Goal: Task Accomplishment & Management: Complete application form

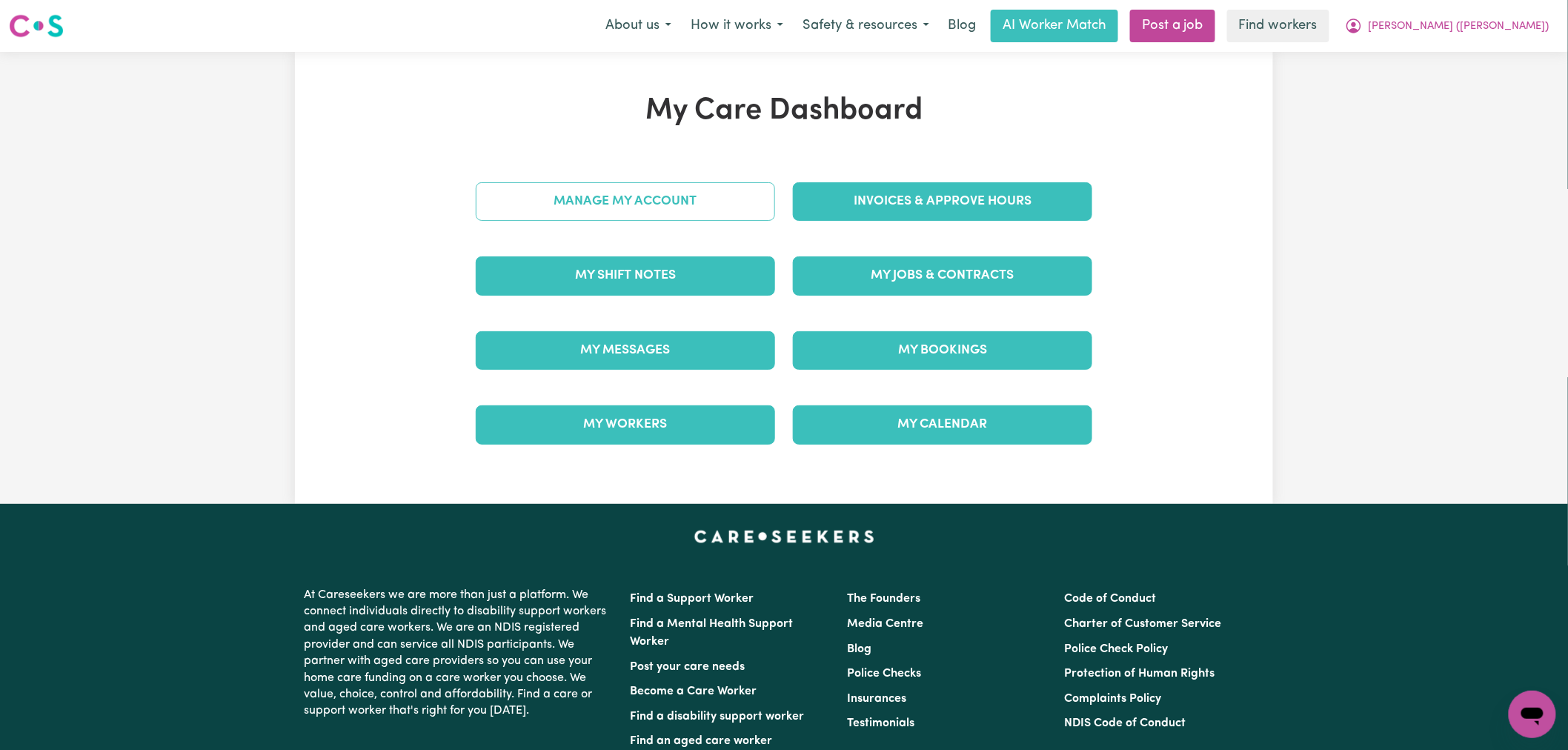
click at [656, 218] on link "Manage My Account" at bounding box center [626, 201] width 299 height 39
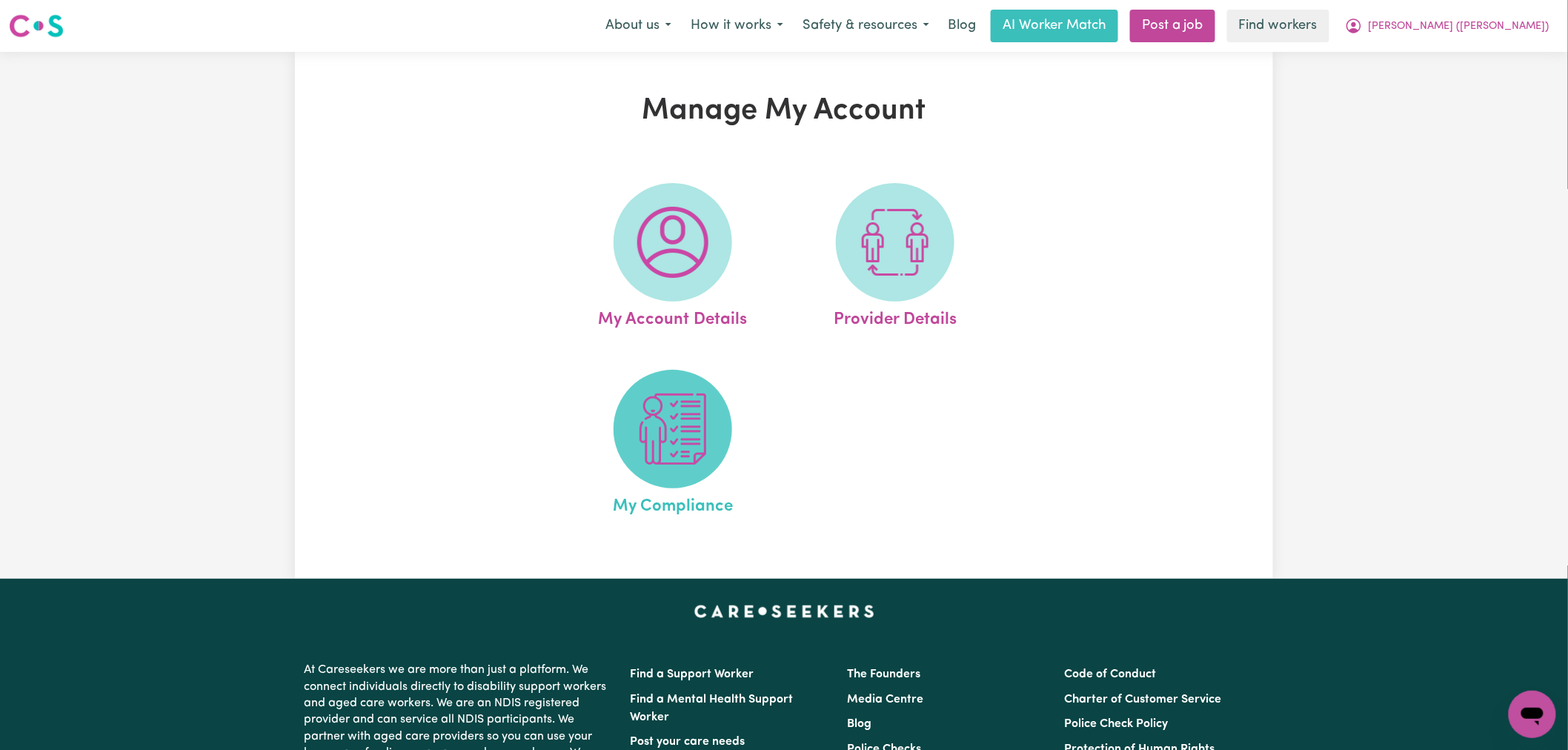
click at [676, 483] on span at bounding box center [673, 430] width 119 height 119
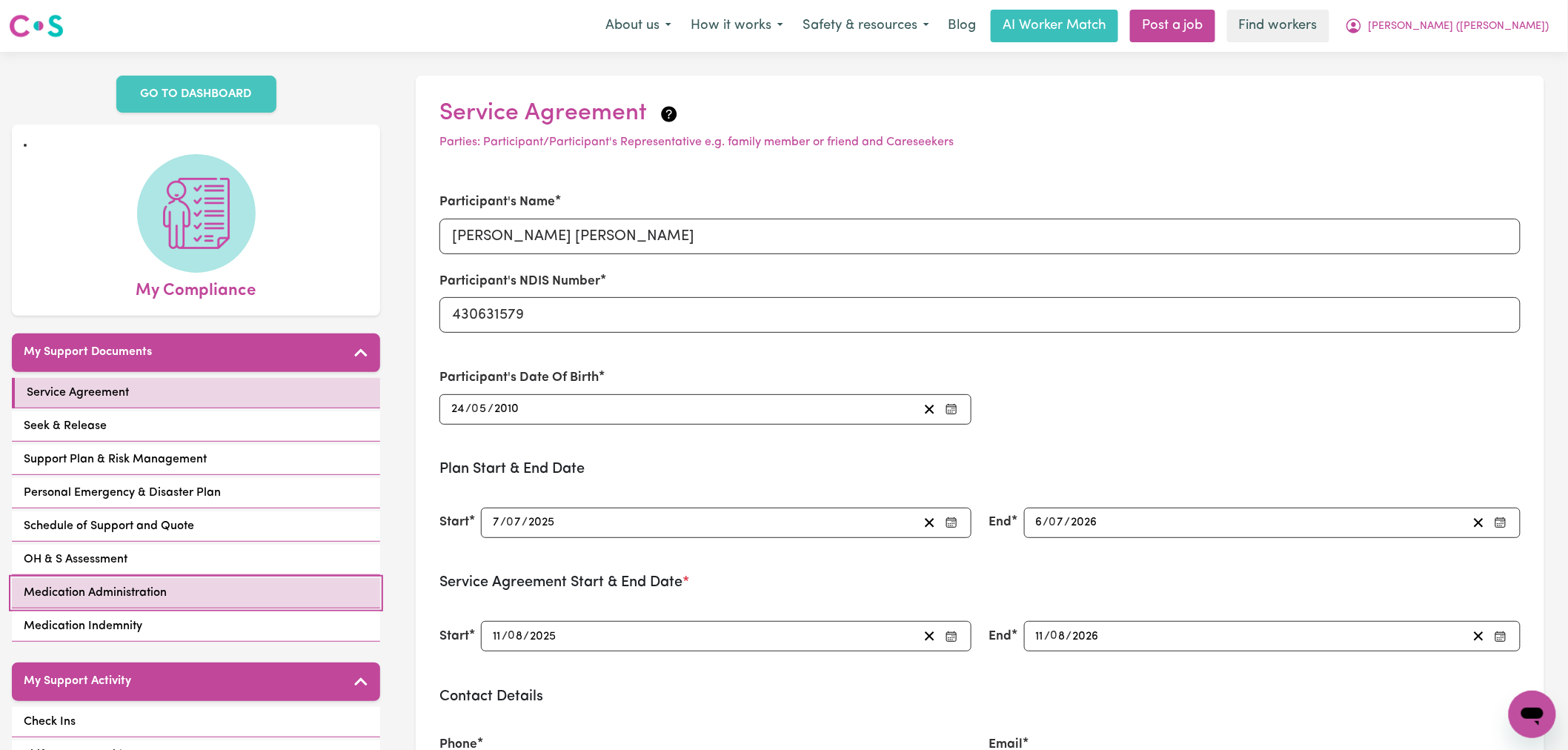
click at [193, 578] on link "Medication Administration" at bounding box center [196, 593] width 368 height 31
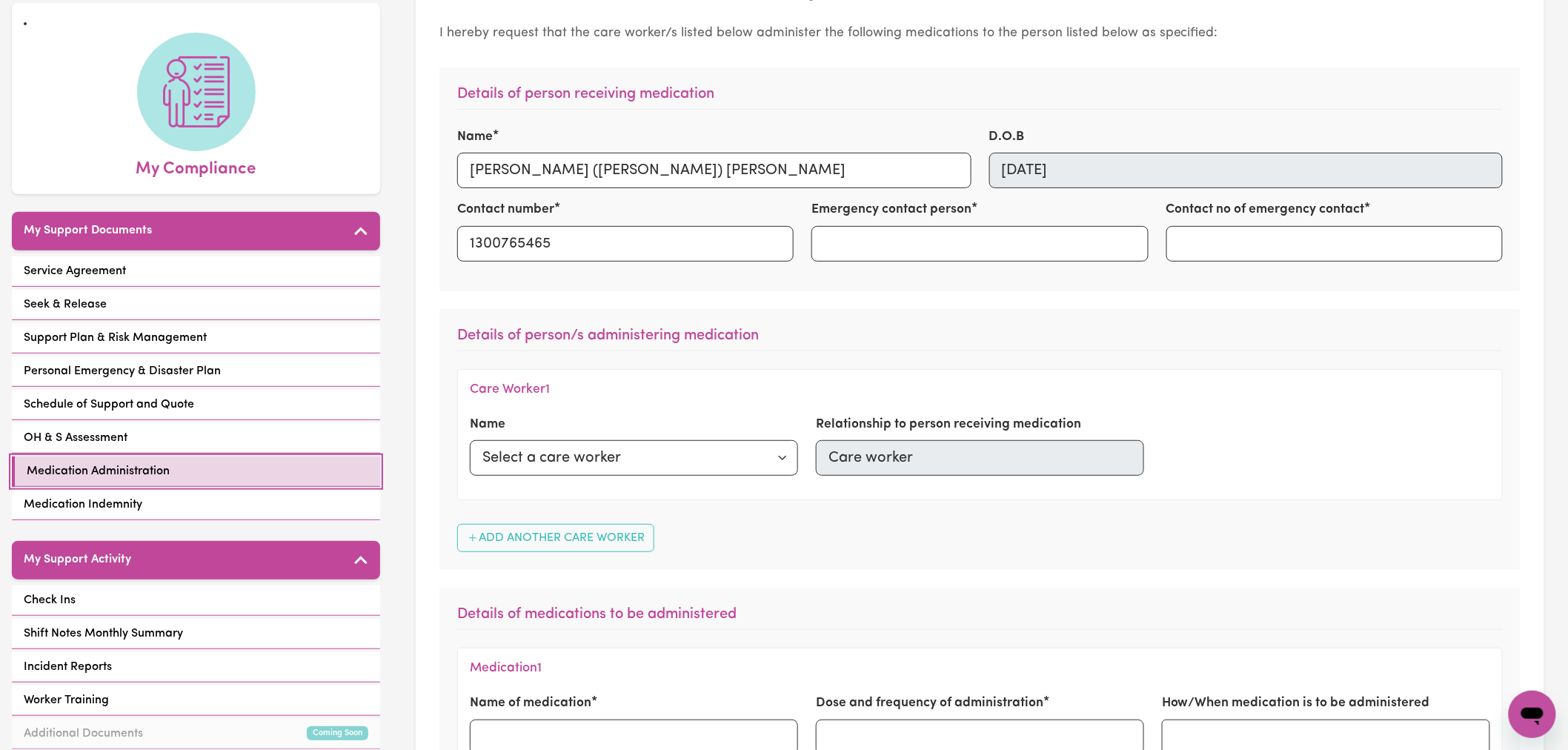
scroll to position [411, 0]
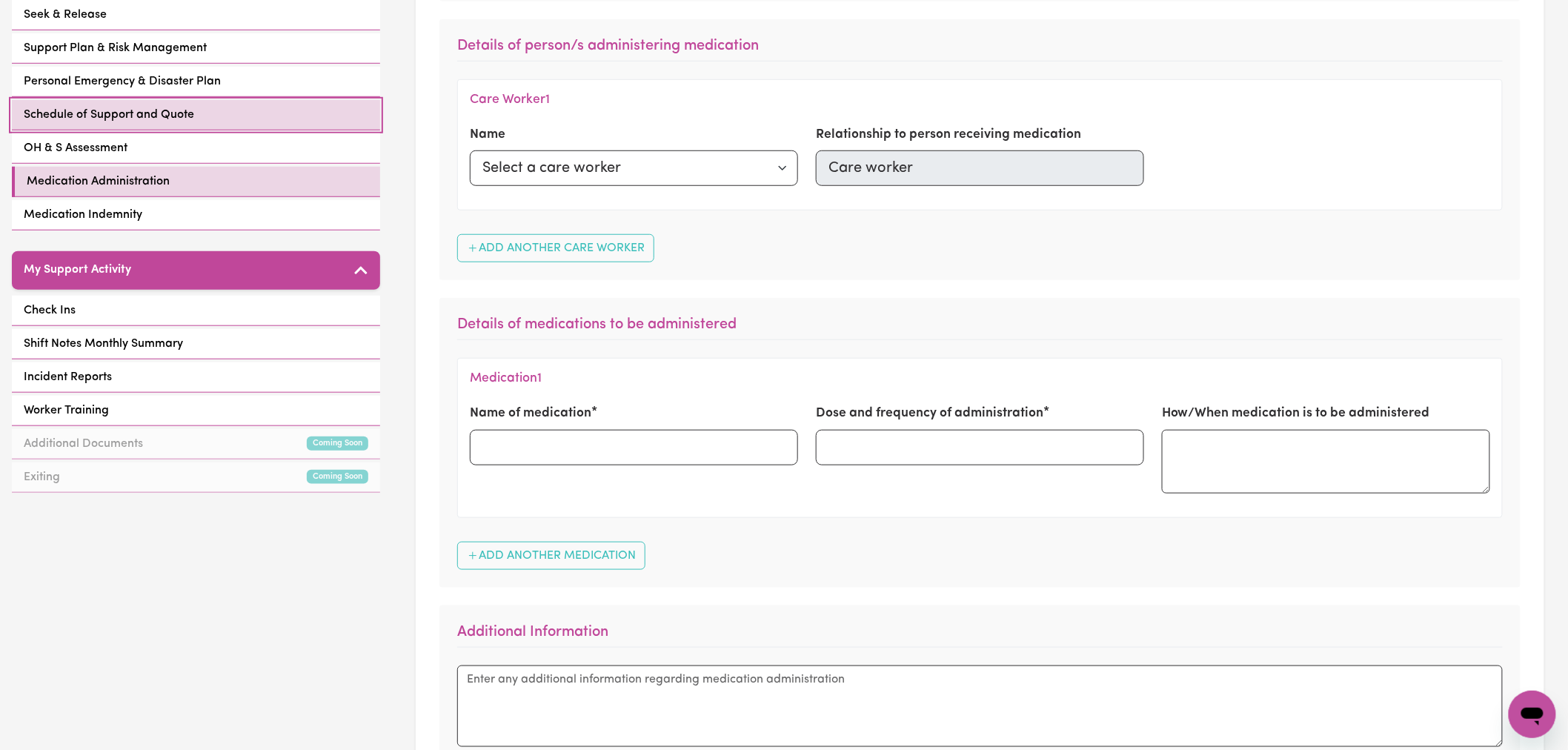
click at [250, 102] on link "Schedule of Support and Quote" at bounding box center [196, 115] width 368 height 31
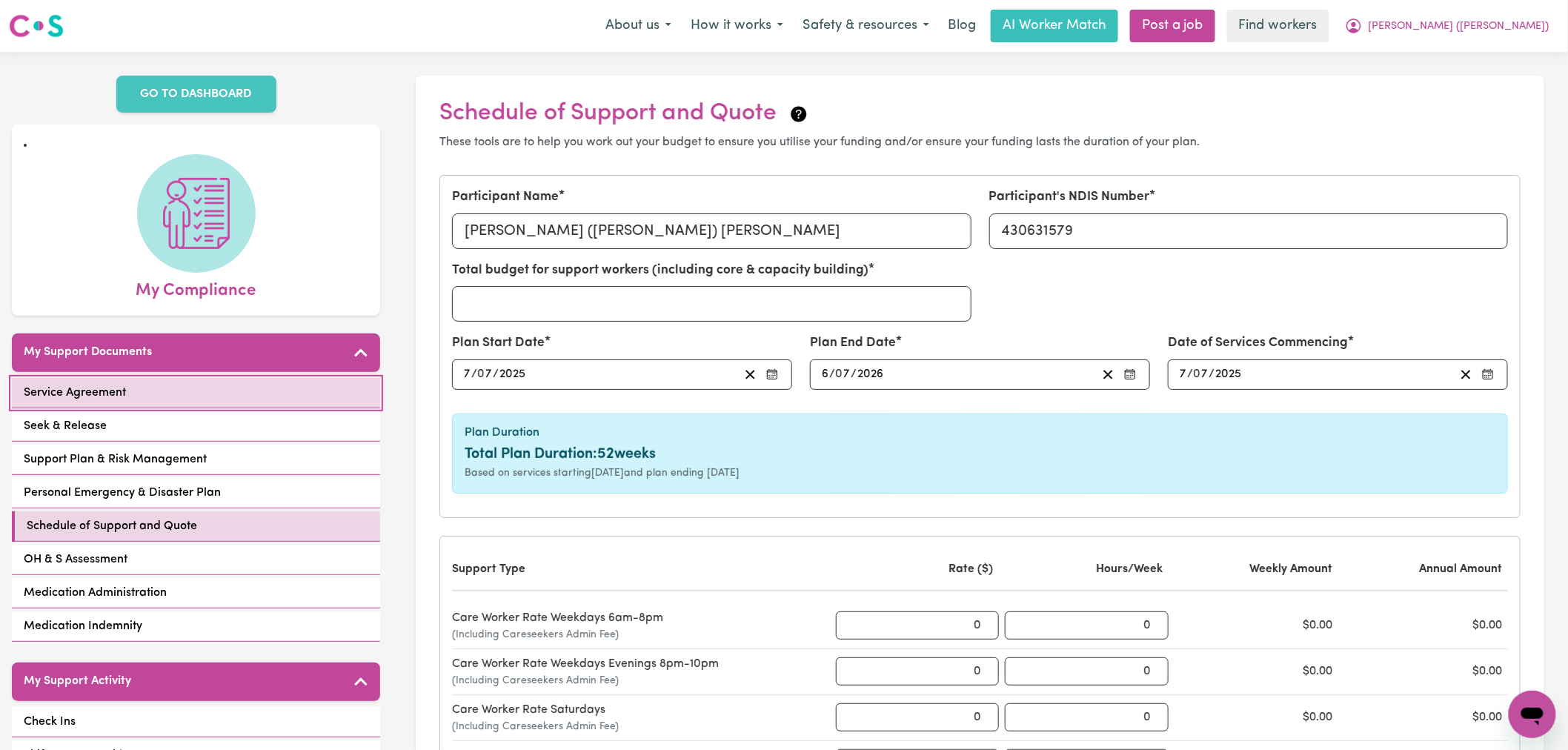
click at [198, 378] on link "Service Agreement" at bounding box center [196, 393] width 368 height 31
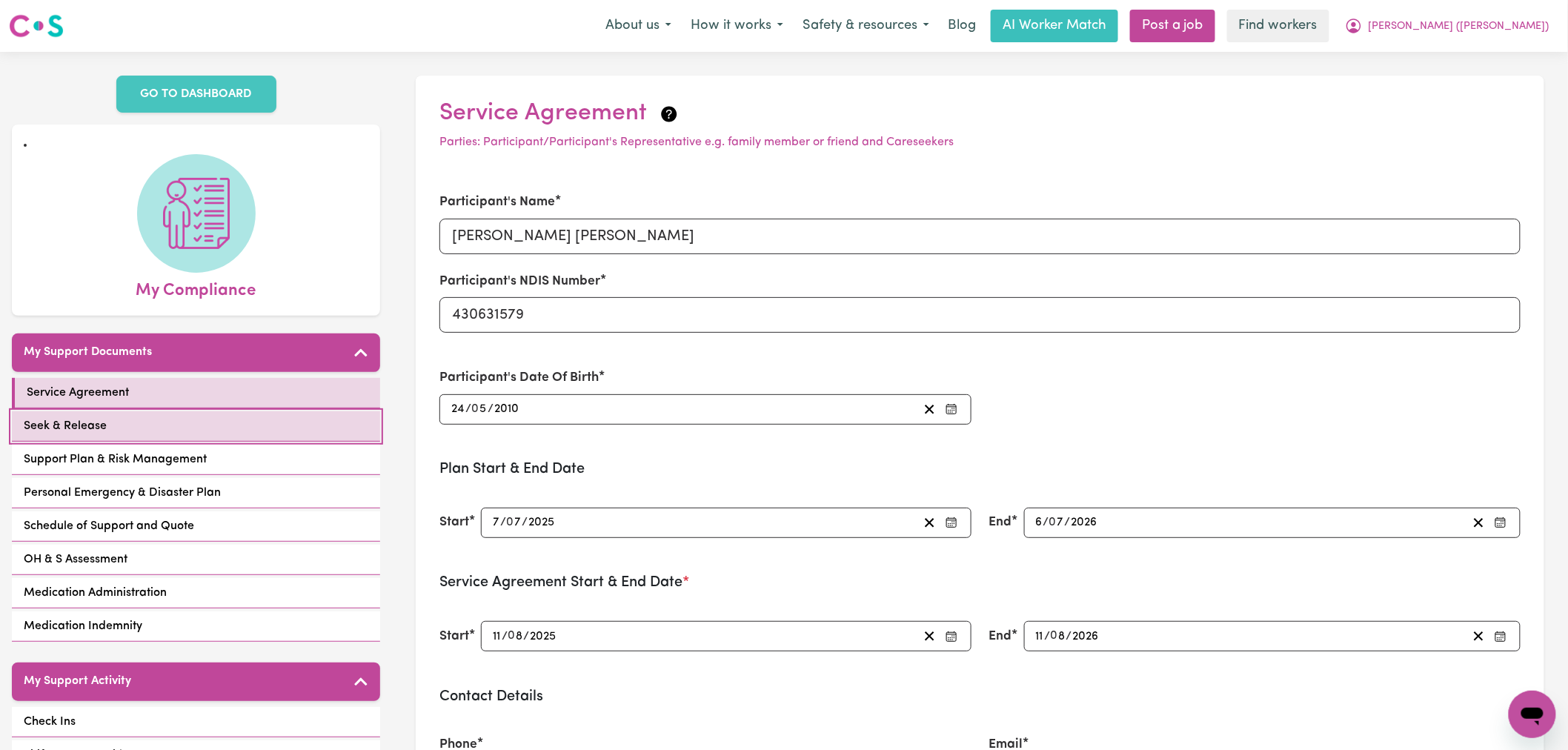
click at [230, 419] on link "Seek & Release" at bounding box center [196, 426] width 368 height 31
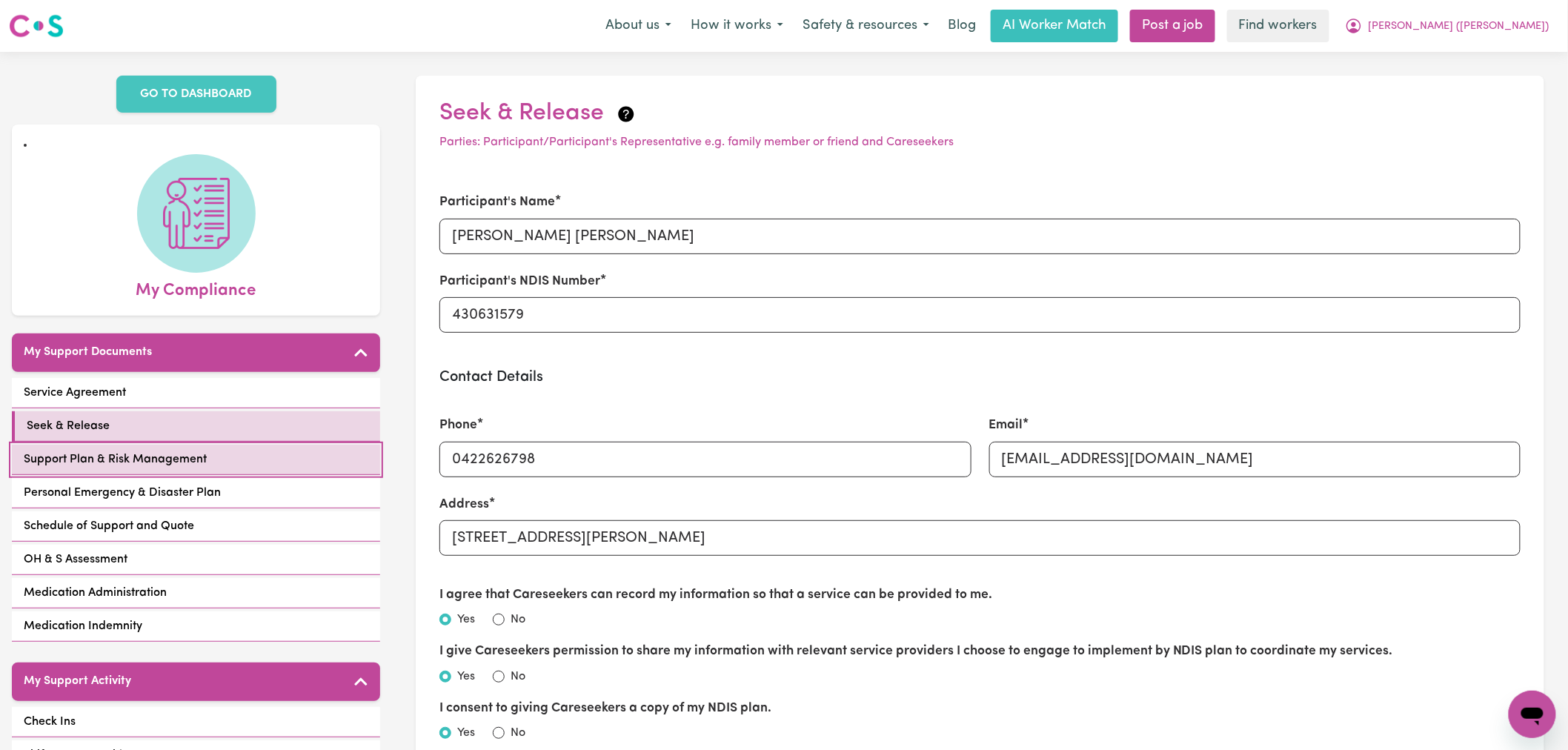
click at [240, 449] on link "Support Plan & Risk Management" at bounding box center [196, 459] width 368 height 31
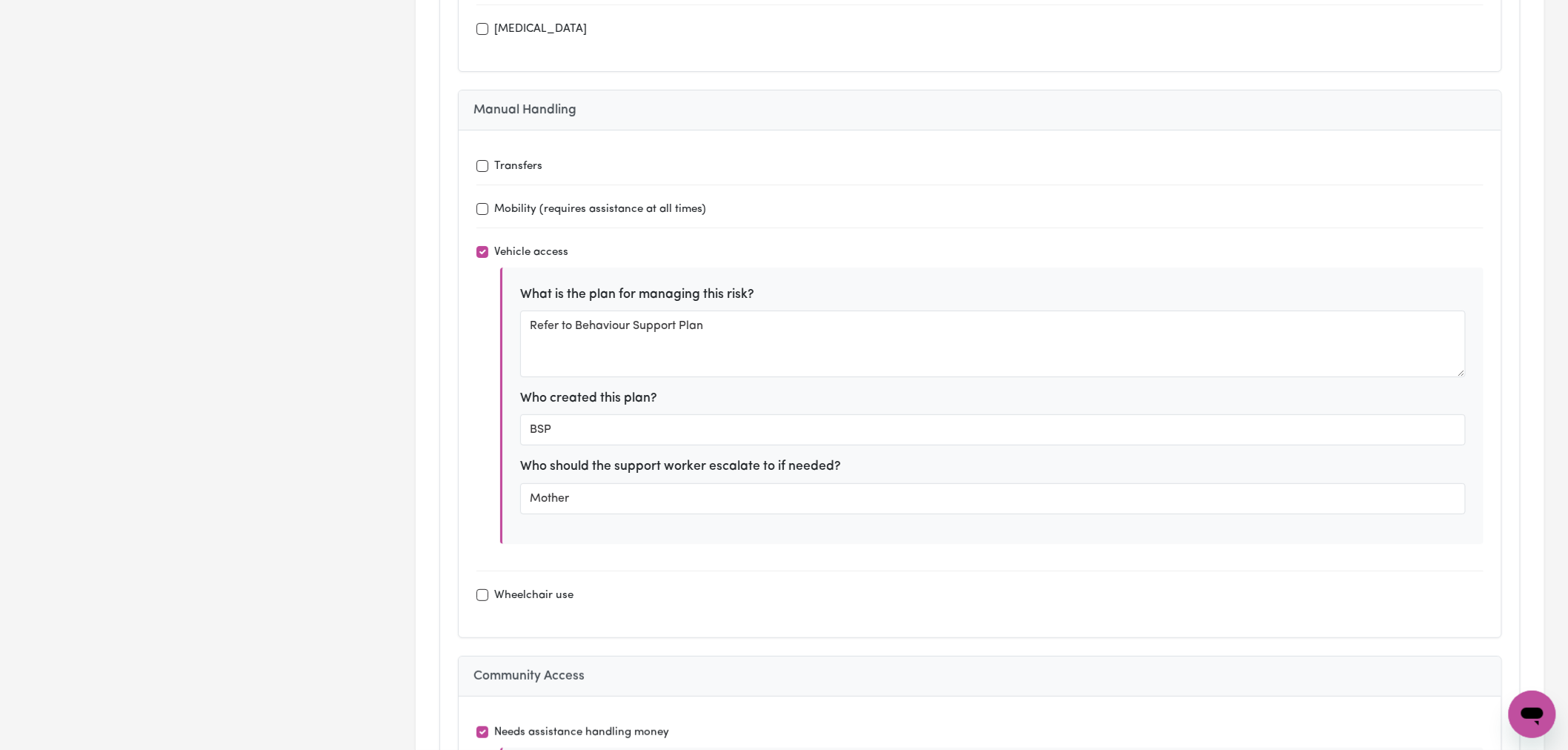
scroll to position [7000, 0]
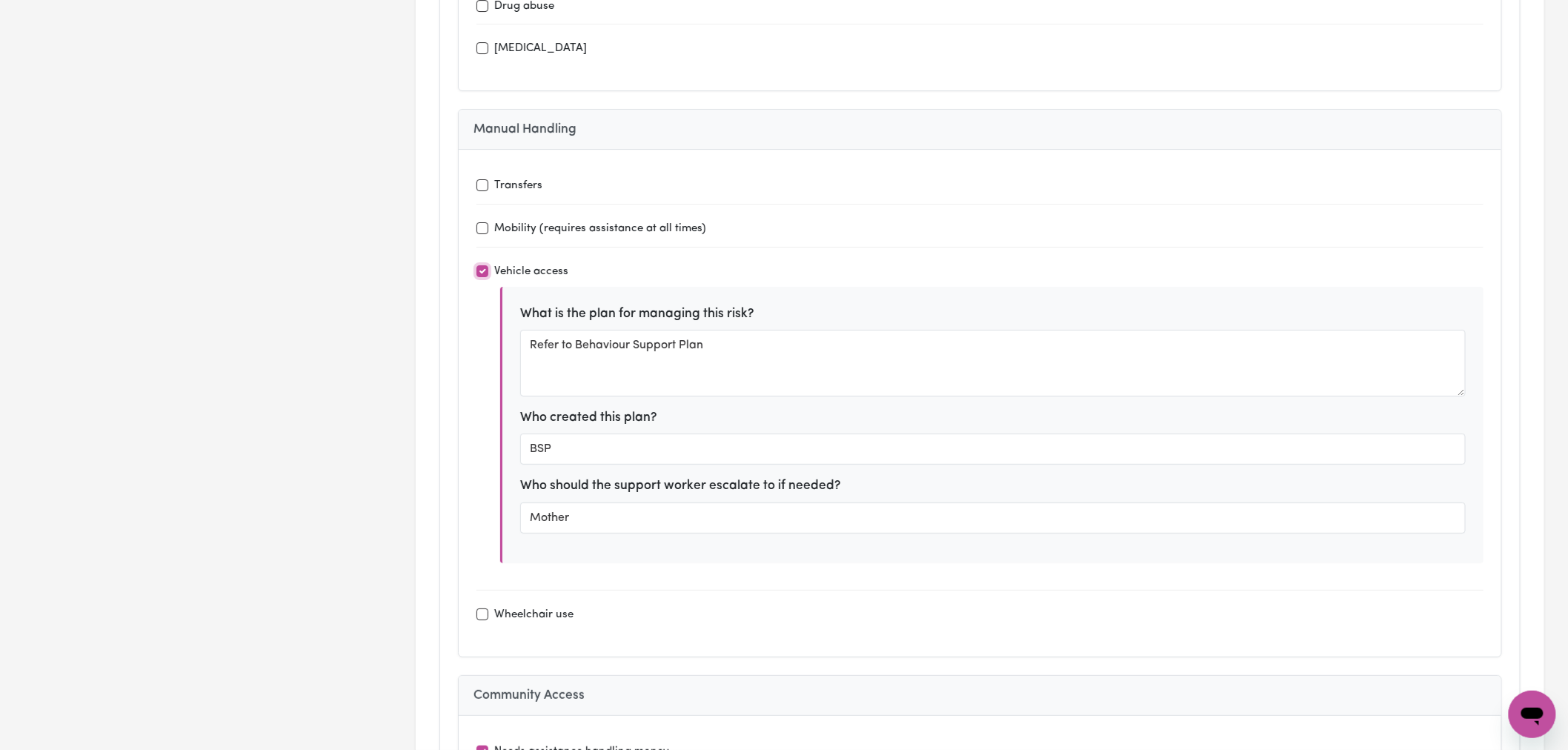
click at [486, 265] on input "Vehicle access" at bounding box center [483, 271] width 12 height 12
checkbox input "true"
click at [665, 235] on div "Transfers Mobility (requires assistance at all times) Vehicle access What is th…" at bounding box center [980, 399] width 1007 height 465
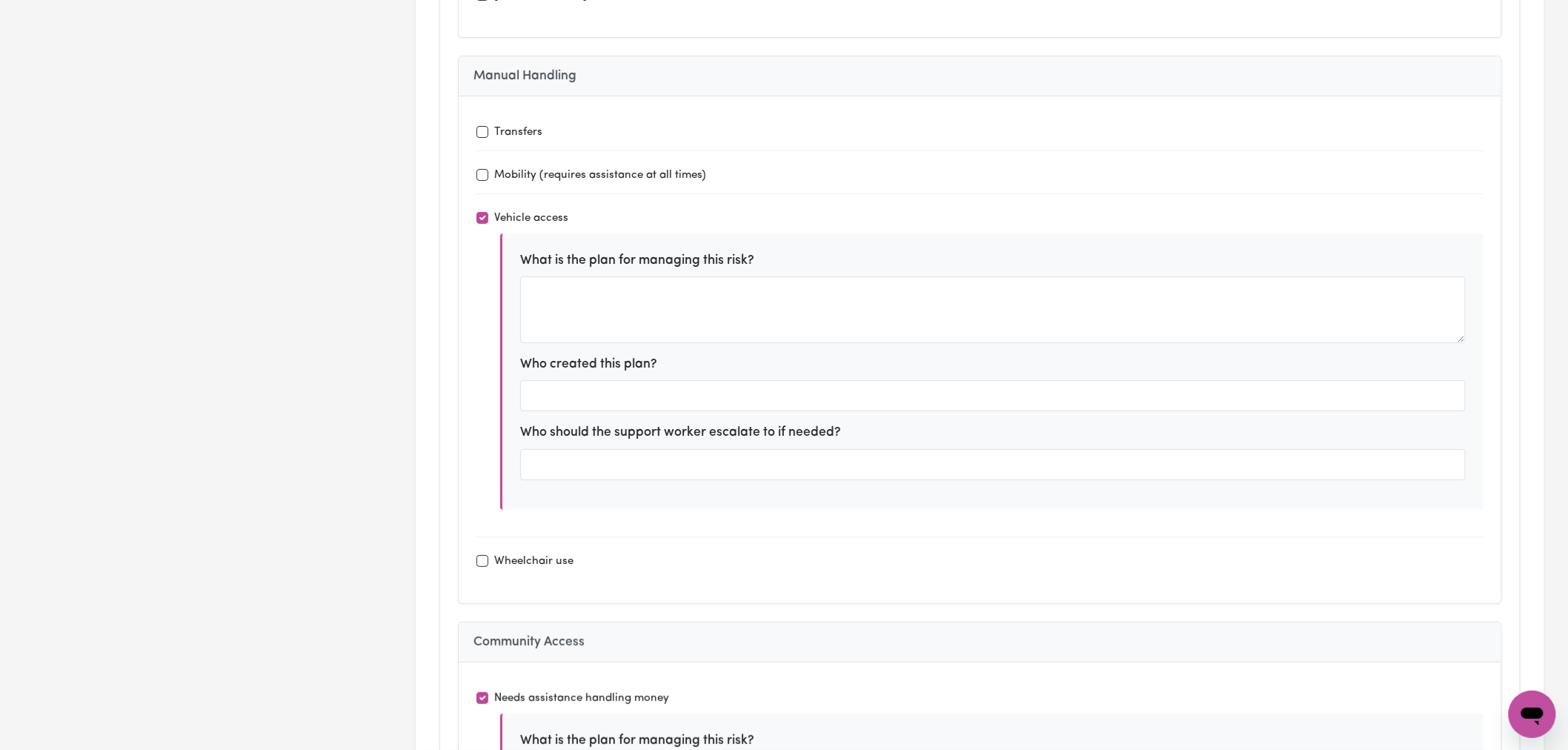
scroll to position [7083, 0]
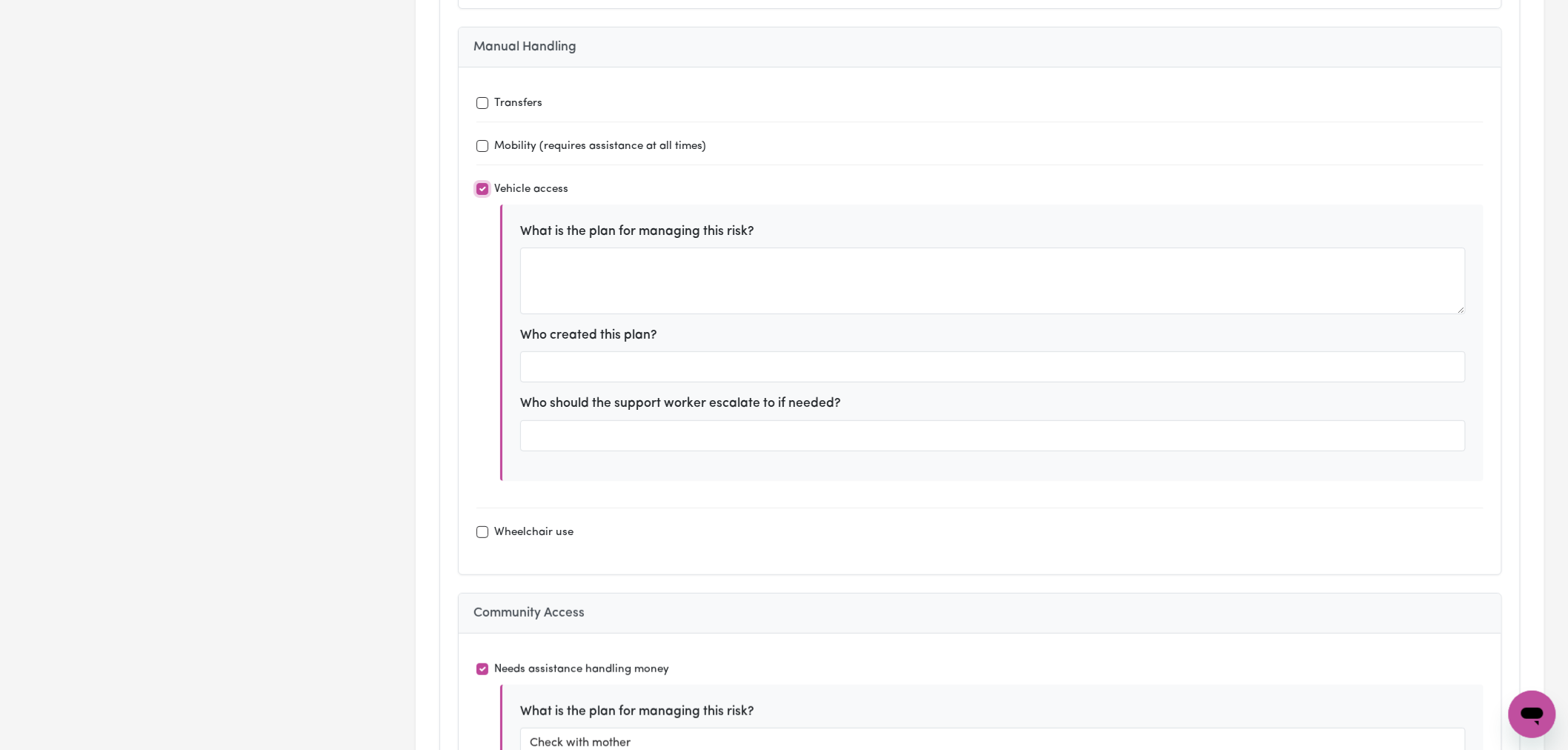
click at [482, 183] on input "Vehicle access" at bounding box center [483, 189] width 12 height 12
checkbox input "false"
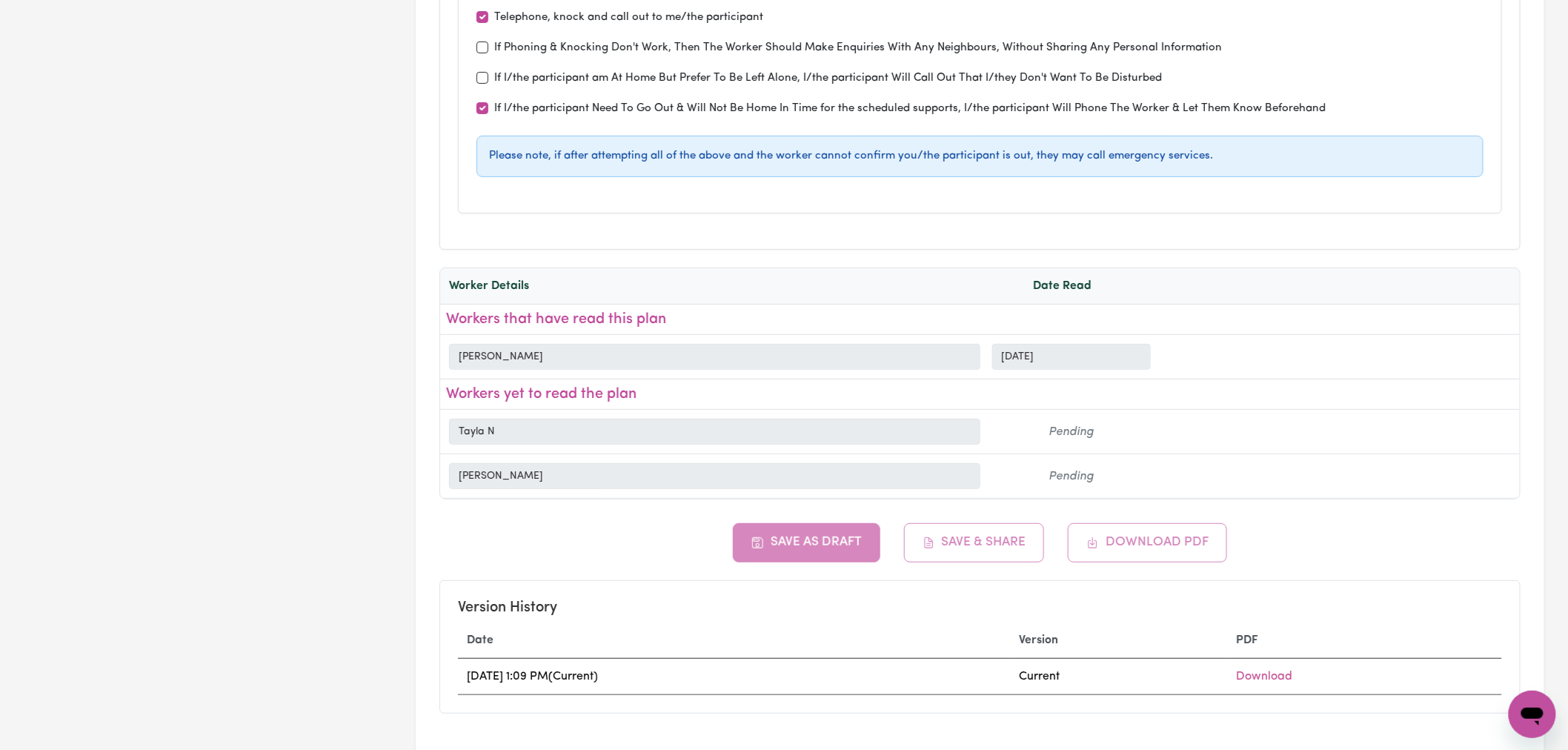
scroll to position [10047, 0]
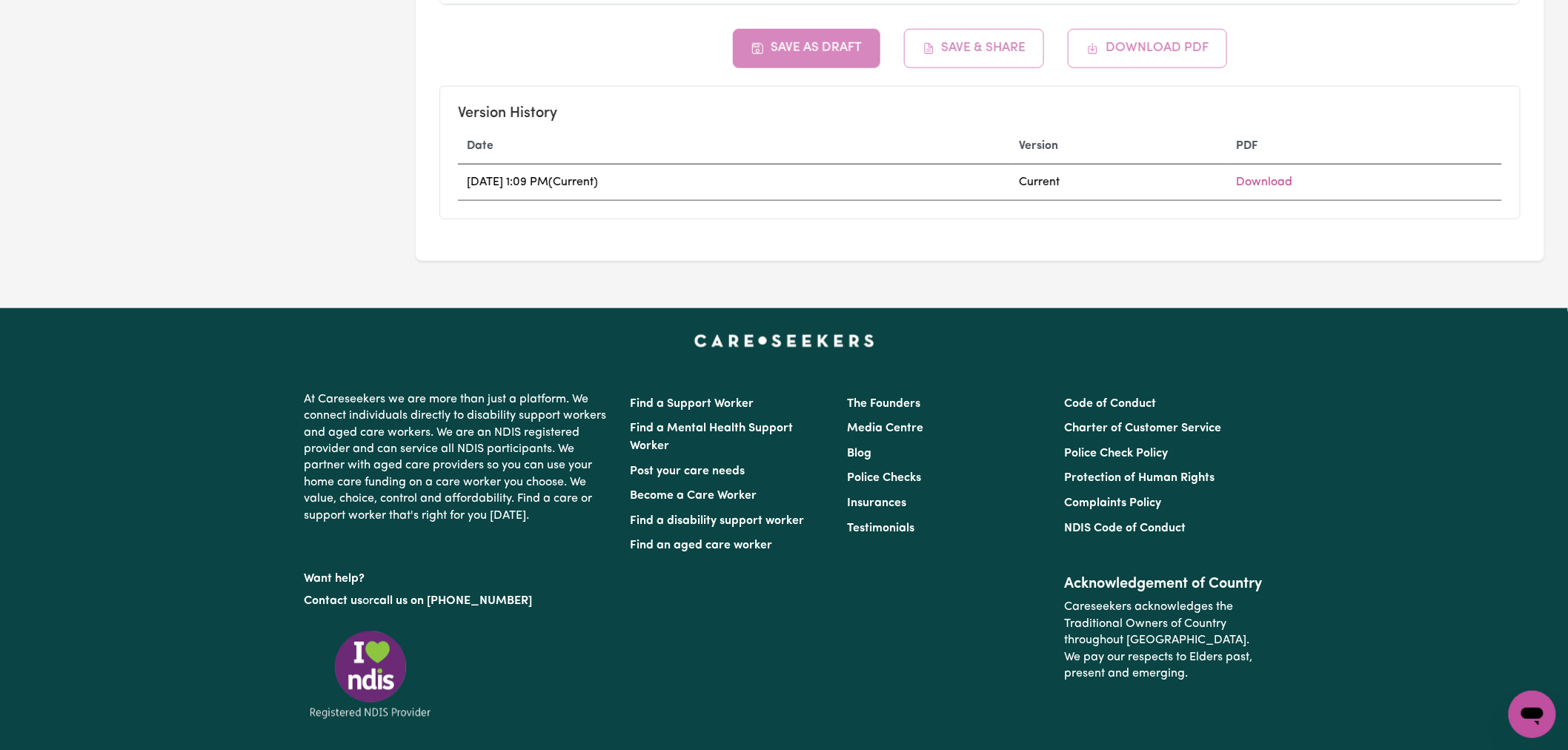
type textarea "I would like to attend social and community programs, to build my social skills…"
type textarea "I would like to increase my daily living skills, sensory and emotional regulati…"
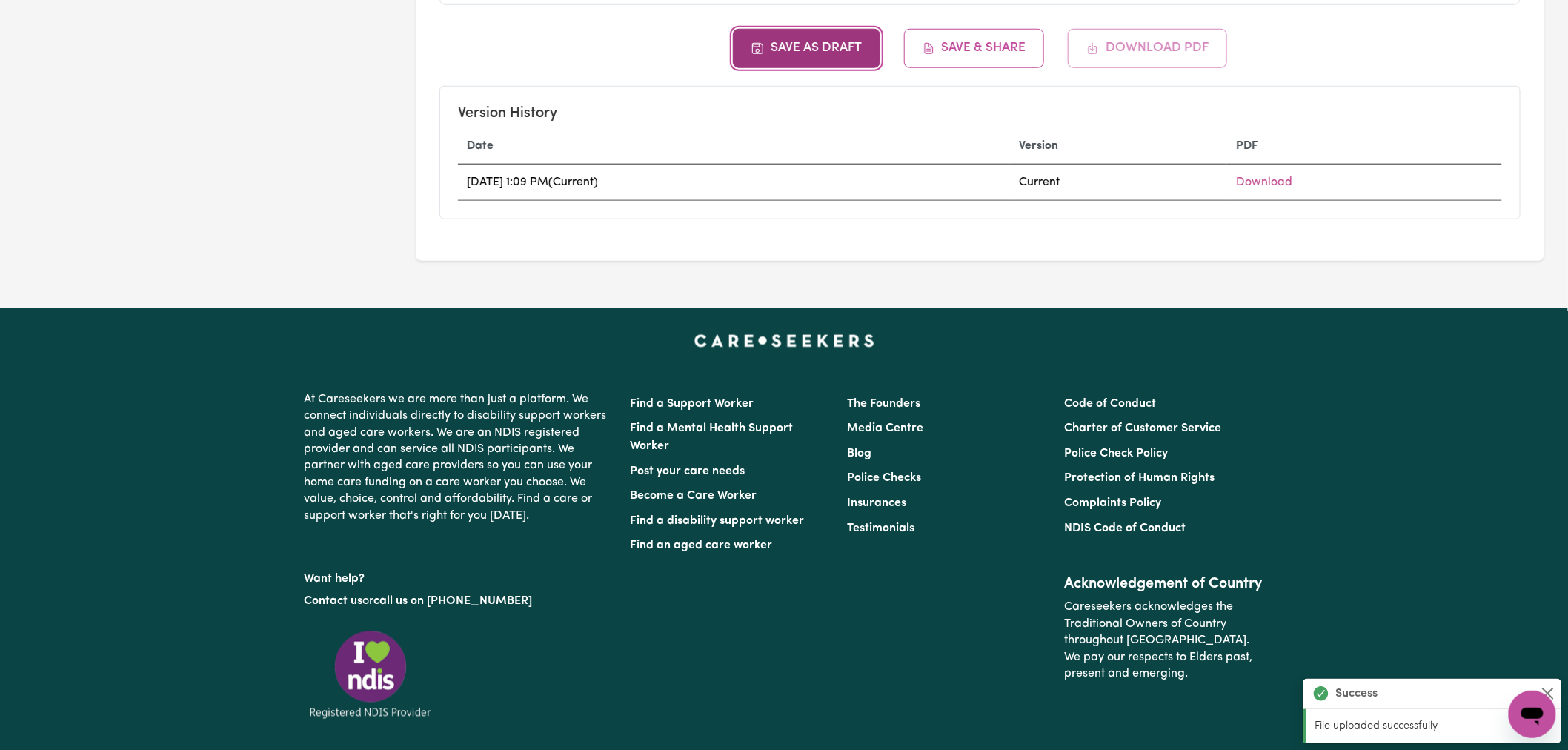
click at [845, 45] on button "Save as Draft" at bounding box center [807, 48] width 148 height 39
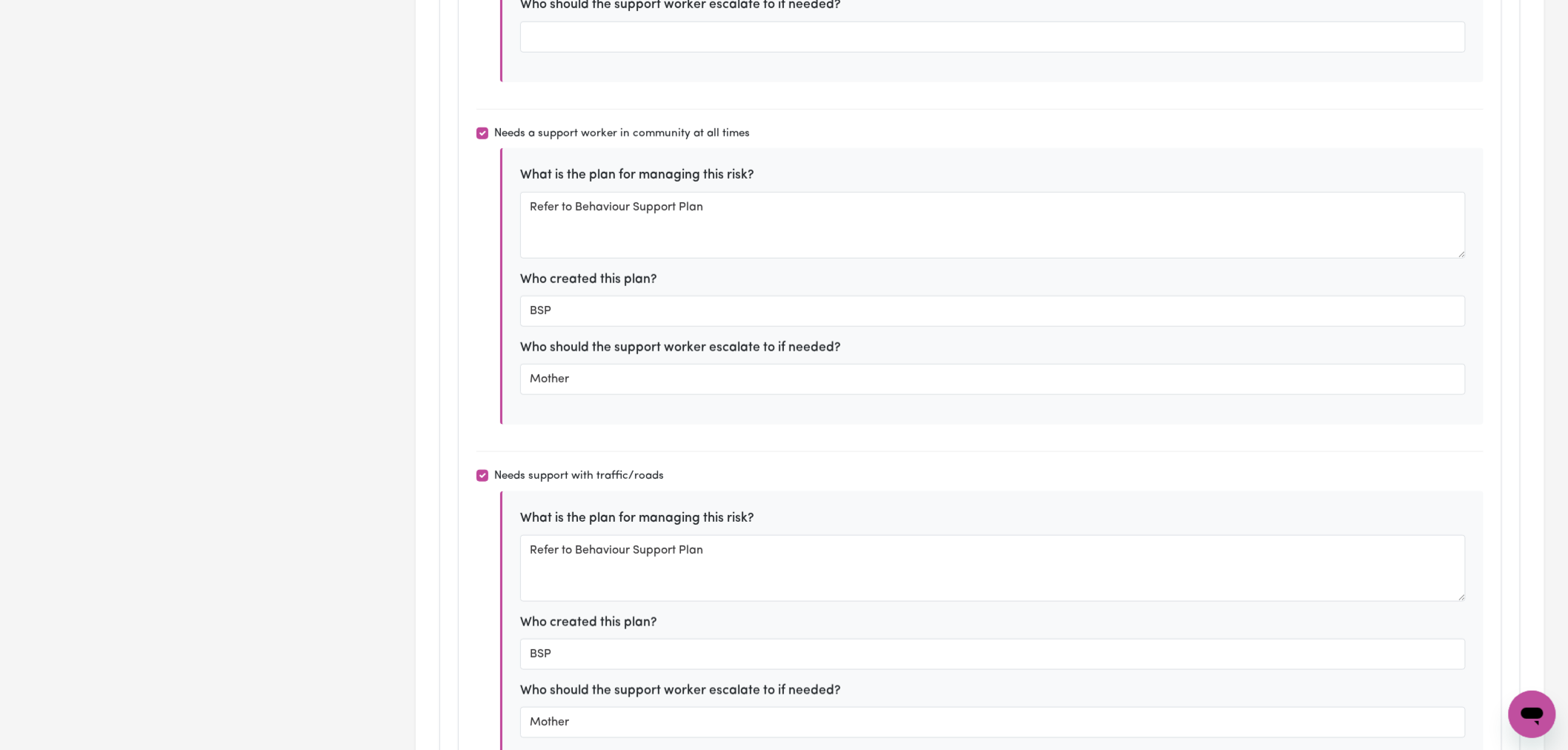
scroll to position [7494, 0]
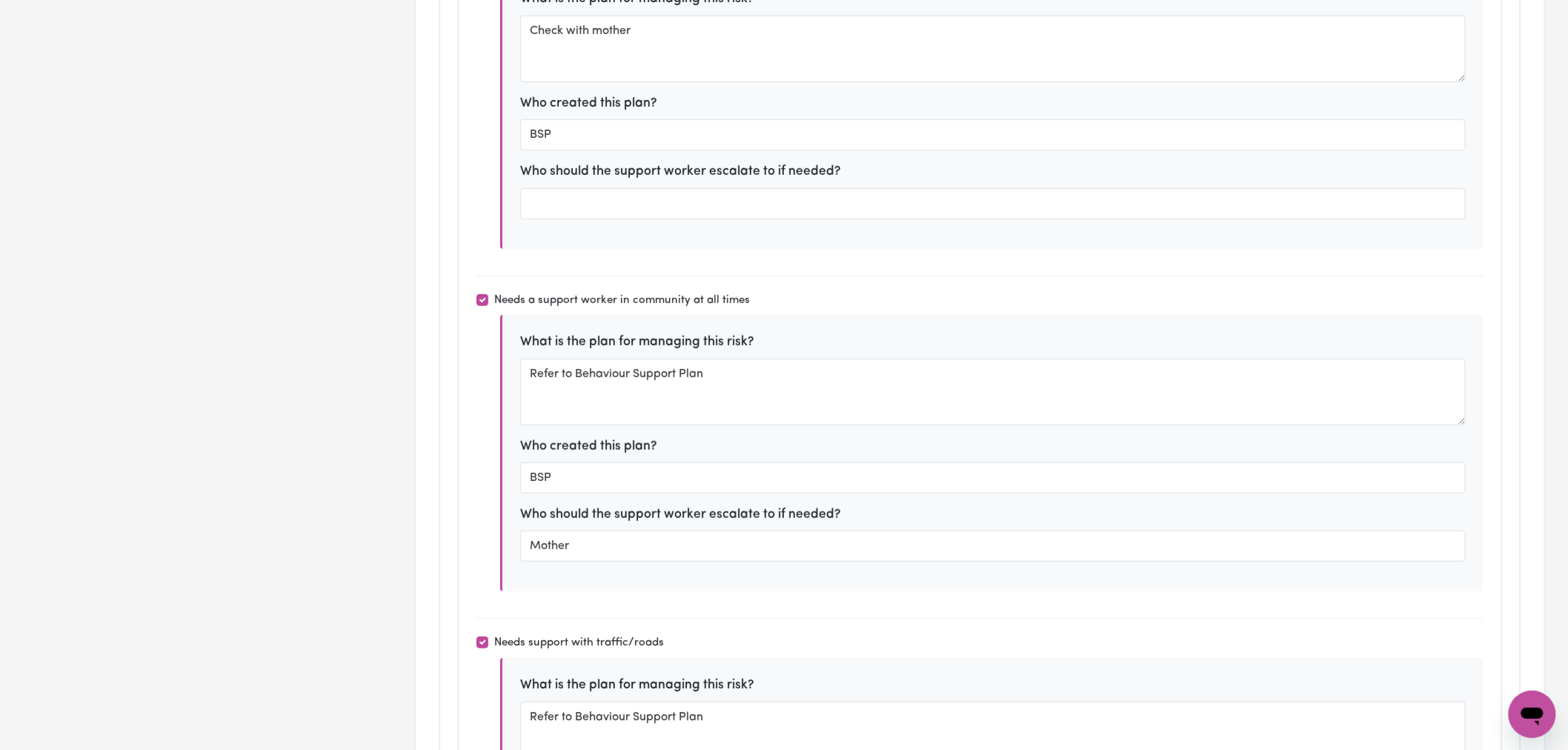
type textarea "I would like to attend out of home care supports so that my informal supports c…"
type textarea "I would like to learn how to communicate with others so that I can make and mai…"
type textarea "I would like to increase my daily living skills, sensory and emotional regulati…"
type textarea "I would like to attend social and community programs, to build my social skills…"
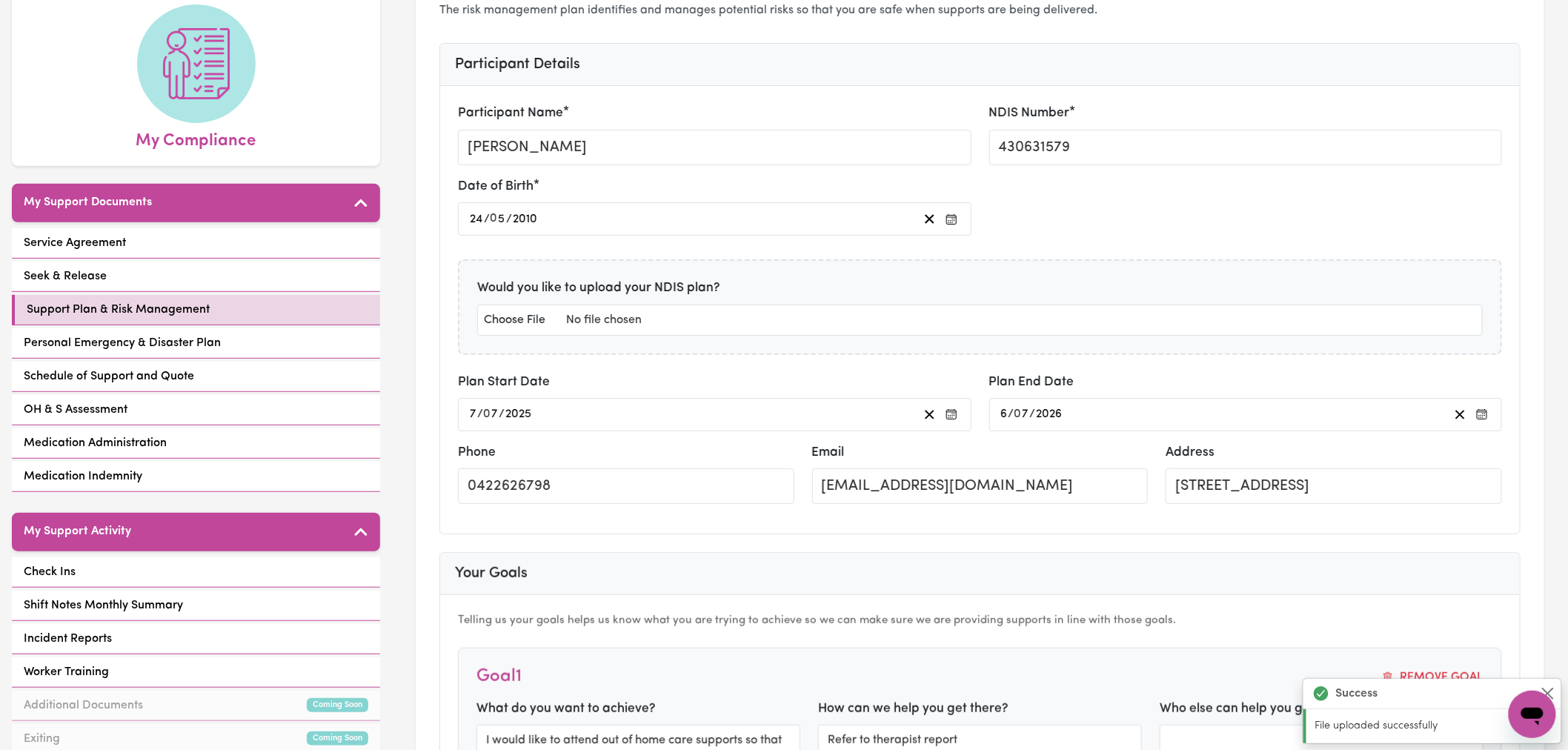
scroll to position [0, 0]
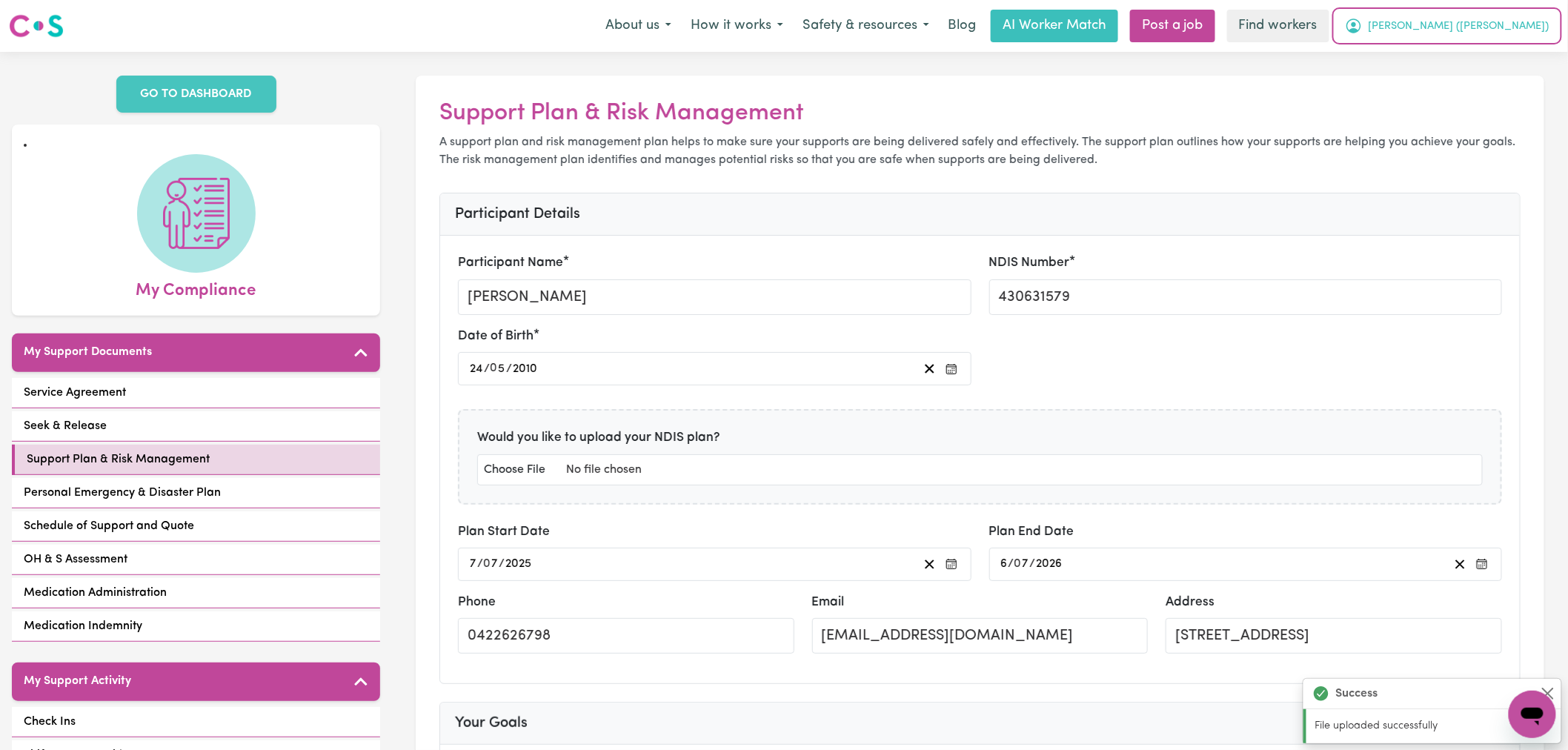
click at [1539, 24] on span "[PERSON_NAME] ([PERSON_NAME])" at bounding box center [1459, 26] width 181 height 17
click at [1514, 79] on link "Logout" at bounding box center [1500, 85] width 117 height 28
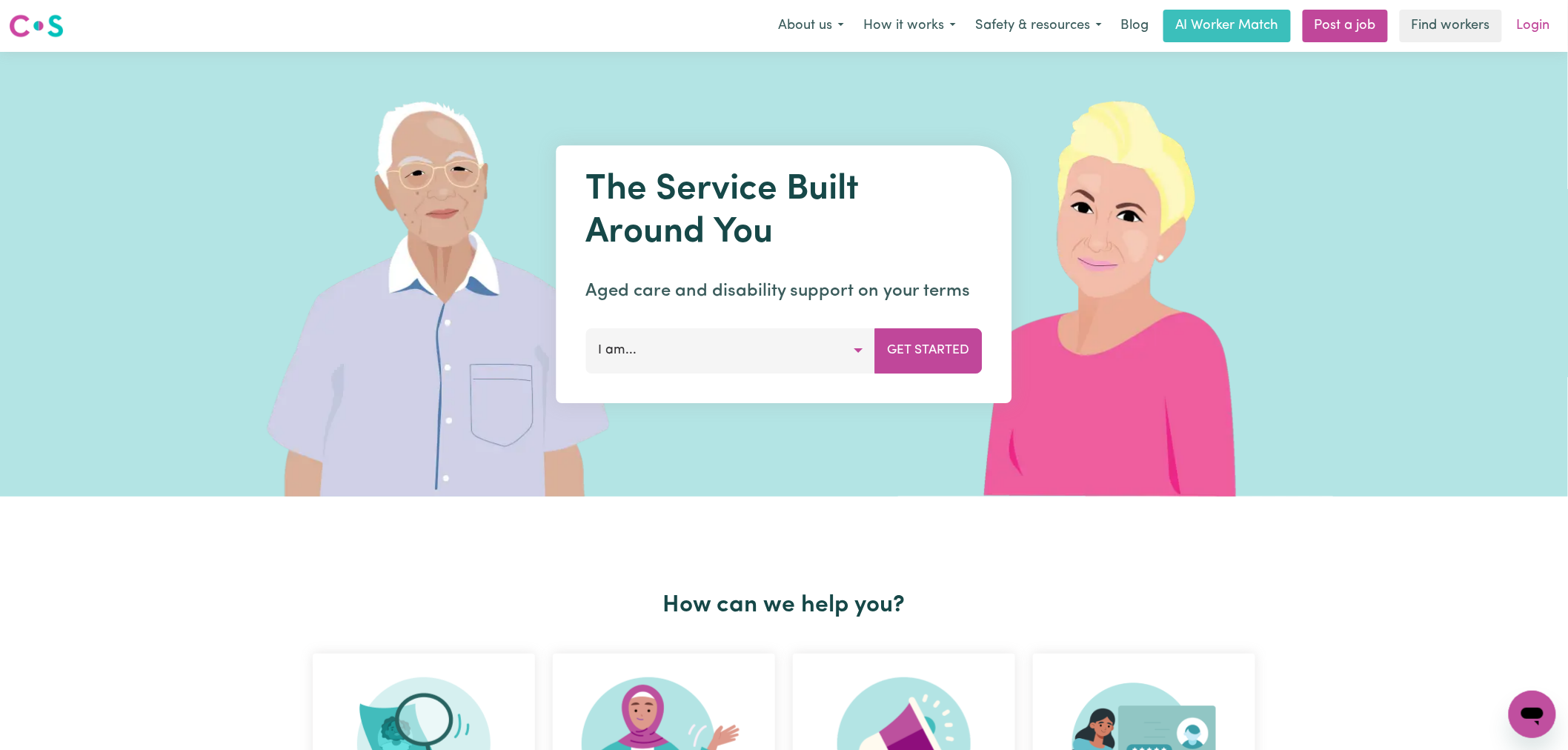
click at [1531, 15] on link "Login" at bounding box center [1534, 25] width 51 height 32
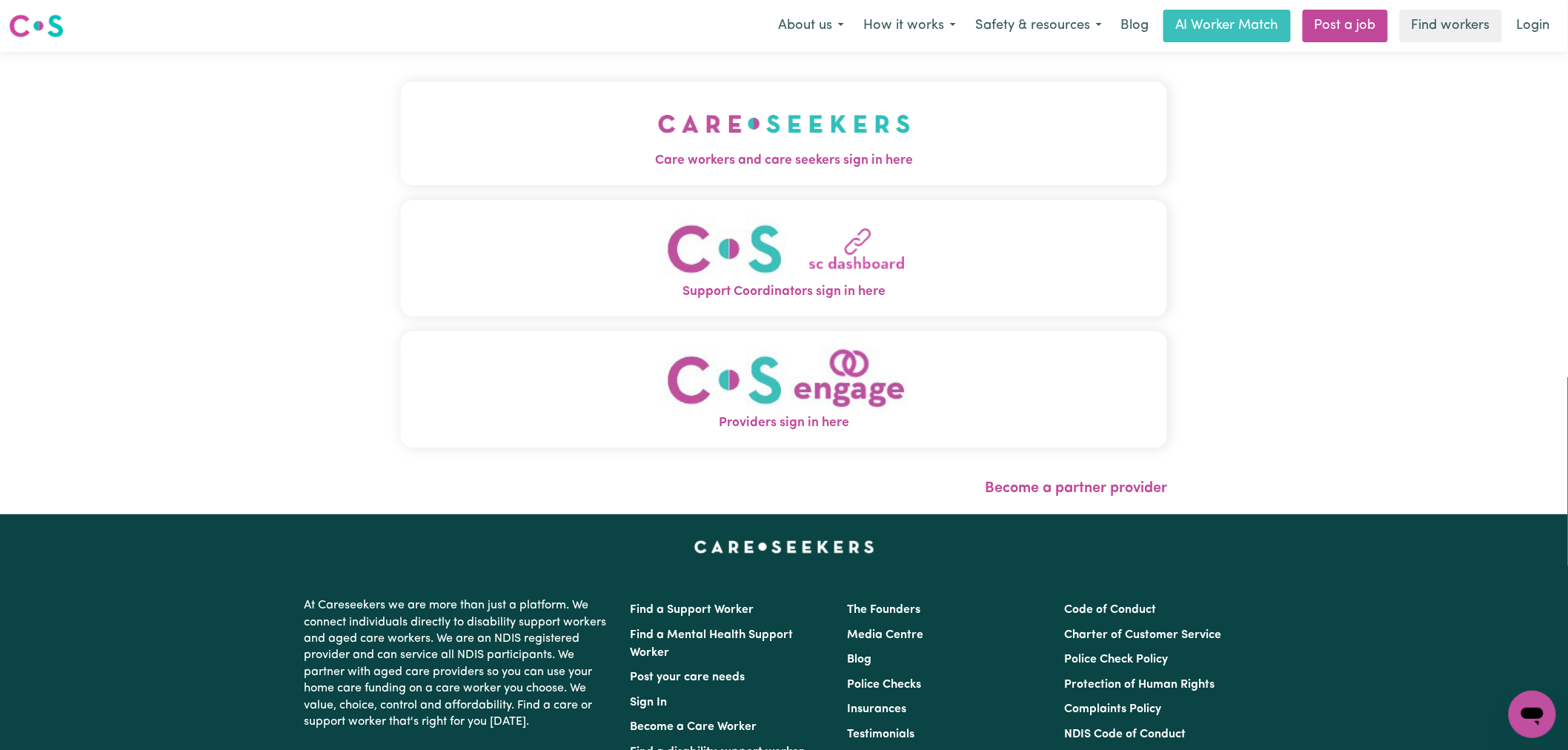
click at [658, 121] on img "Care workers and care seekers sign in here" at bounding box center [784, 123] width 253 height 55
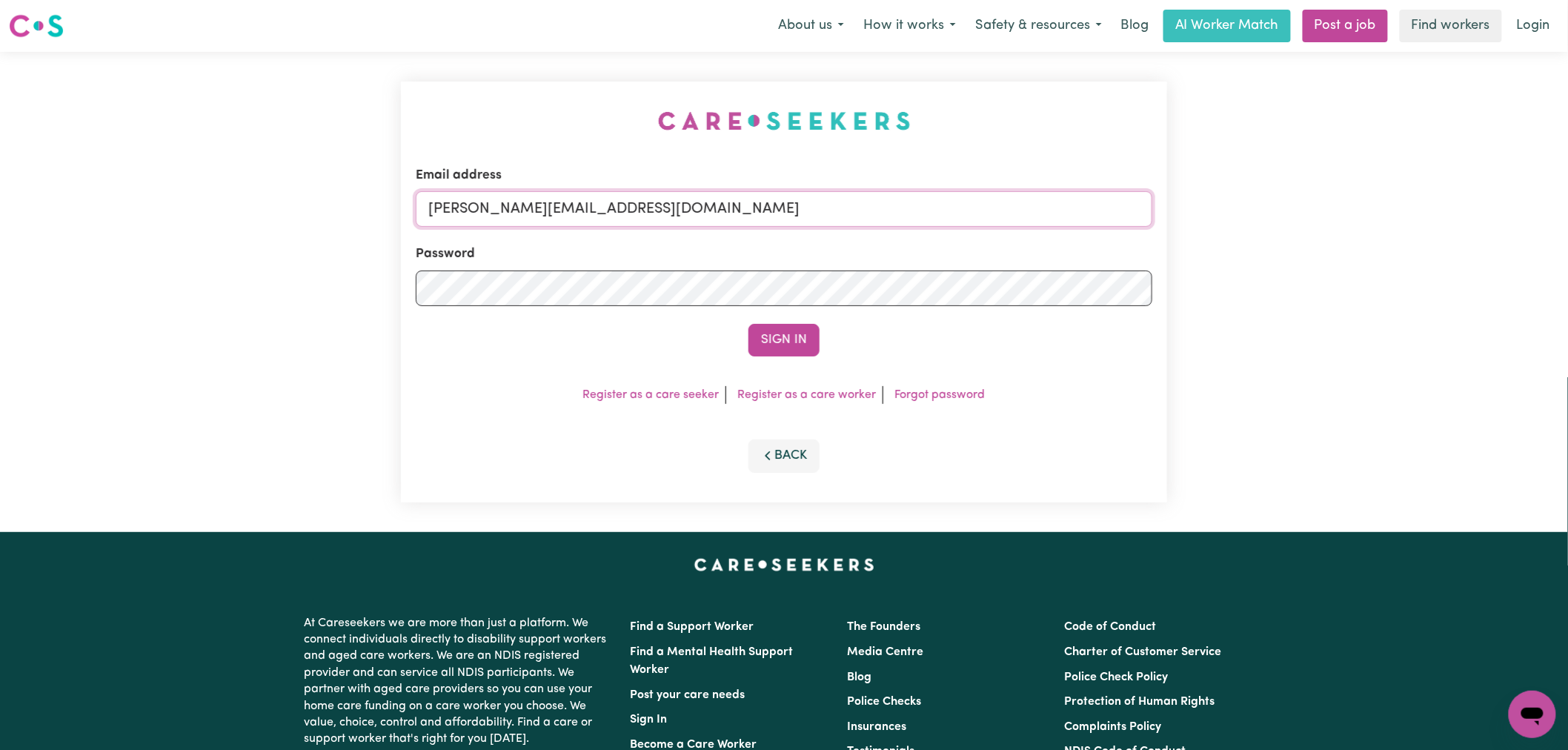
click at [676, 209] on input "[PERSON_NAME][EMAIL_ADDRESS][DOMAIN_NAME]" at bounding box center [784, 209] width 737 height 36
drag, startPoint x: 786, startPoint y: 209, endPoint x: 505, endPoint y: 209, distance: 281.0
click at [505, 209] on input "[EMAIL_ADDRESS][DOMAIN_NAME]" at bounding box center [784, 209] width 737 height 36
type input "[EMAIL_ADDRESS][DOMAIN_NAME]"
click at [789, 322] on form "Email address [EMAIL_ADDRESS][DOMAIN_NAME] Password Sign In" at bounding box center [784, 262] width 737 height 191
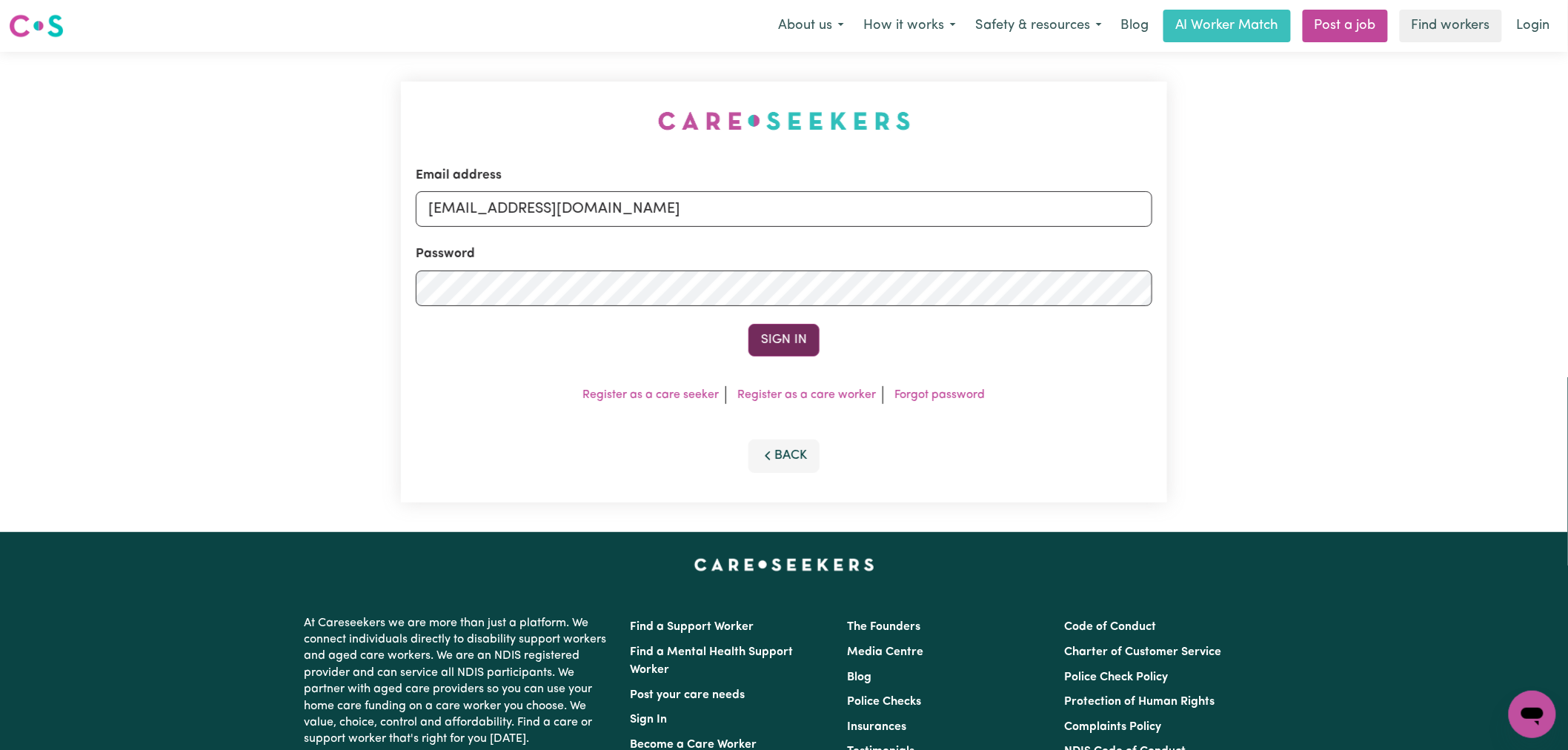
click at [794, 342] on button "Sign In" at bounding box center [783, 340] width 71 height 32
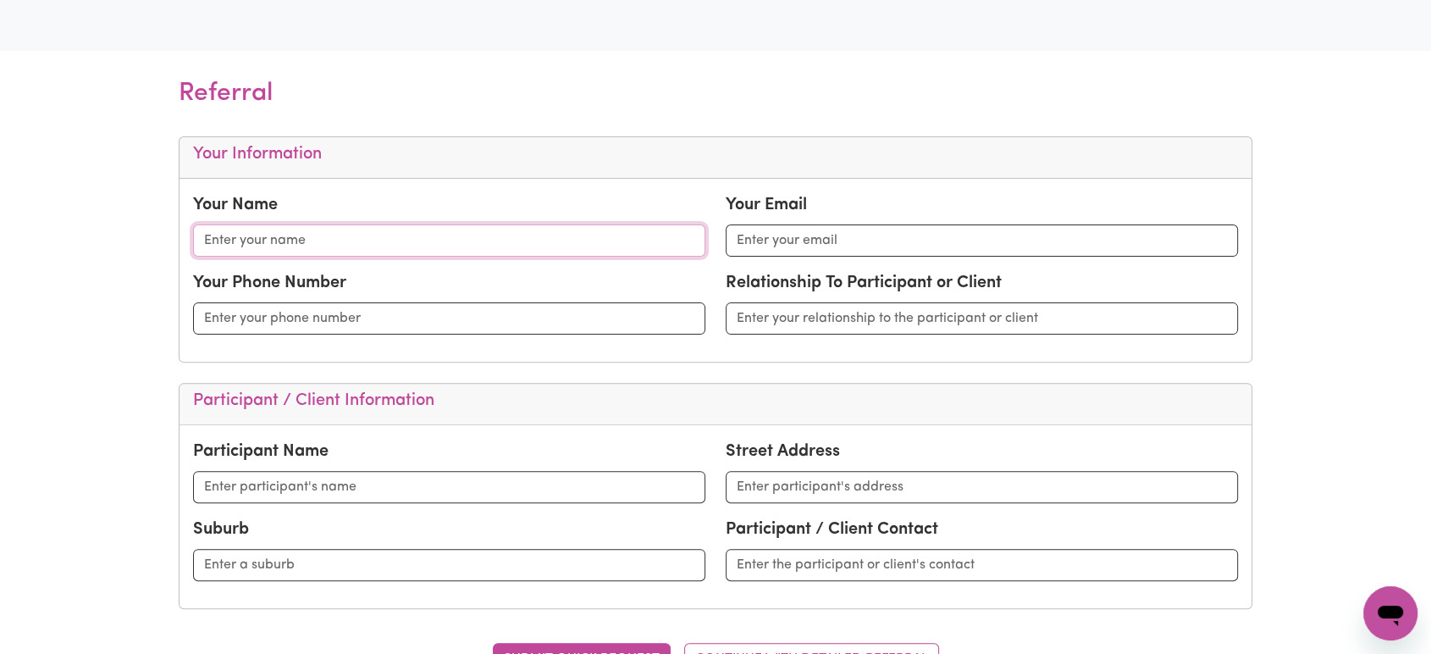
click at [474, 241] on input "text" at bounding box center [449, 240] width 512 height 32
click at [921, 384] on div "Participant / Client Information" at bounding box center [716, 405] width 1072 height 42
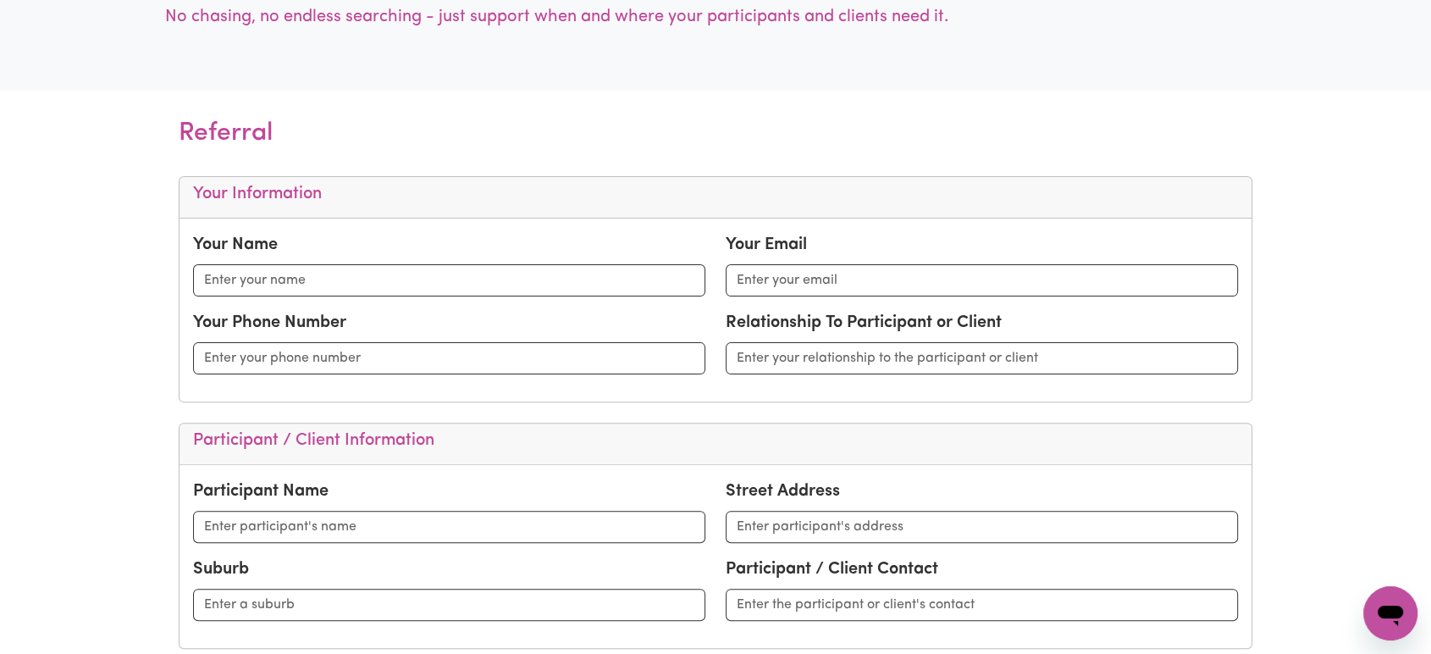
scroll to position [658, 0]
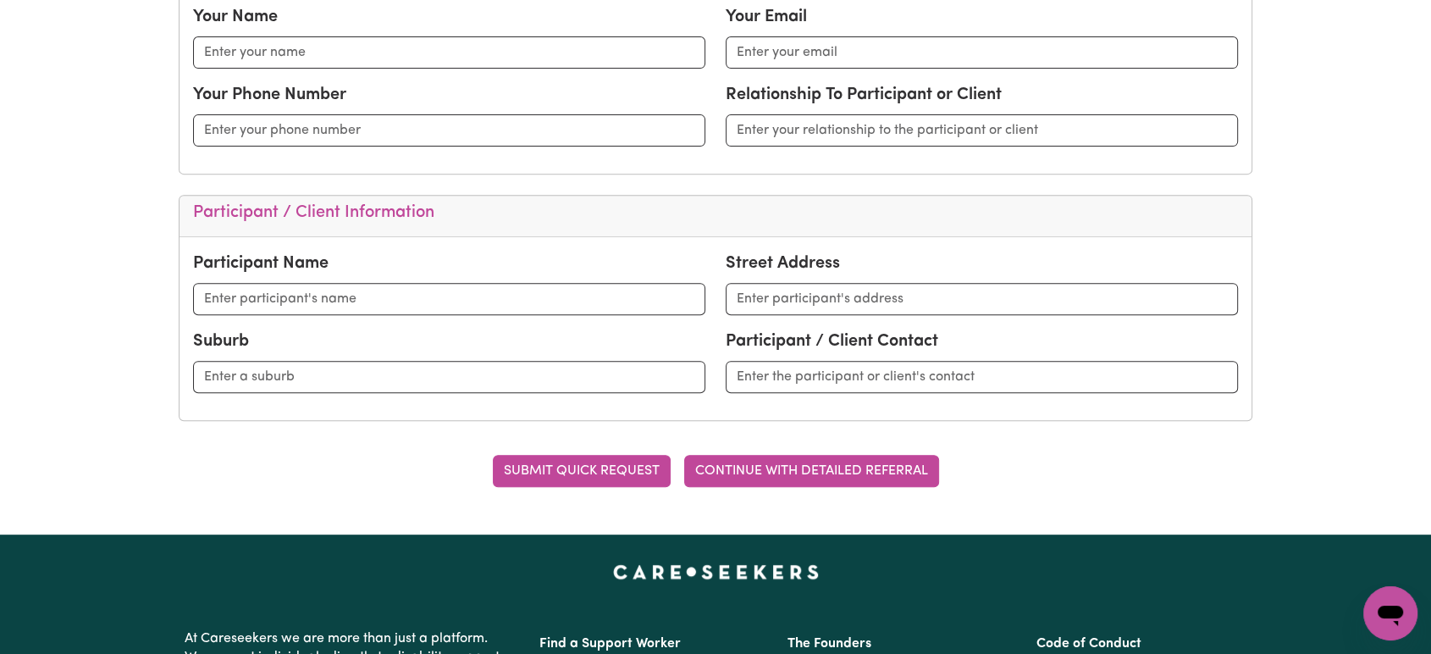
click at [881, 466] on button "CONTINUE WITH DETAILED REFERRAL" at bounding box center [811, 471] width 255 height 32
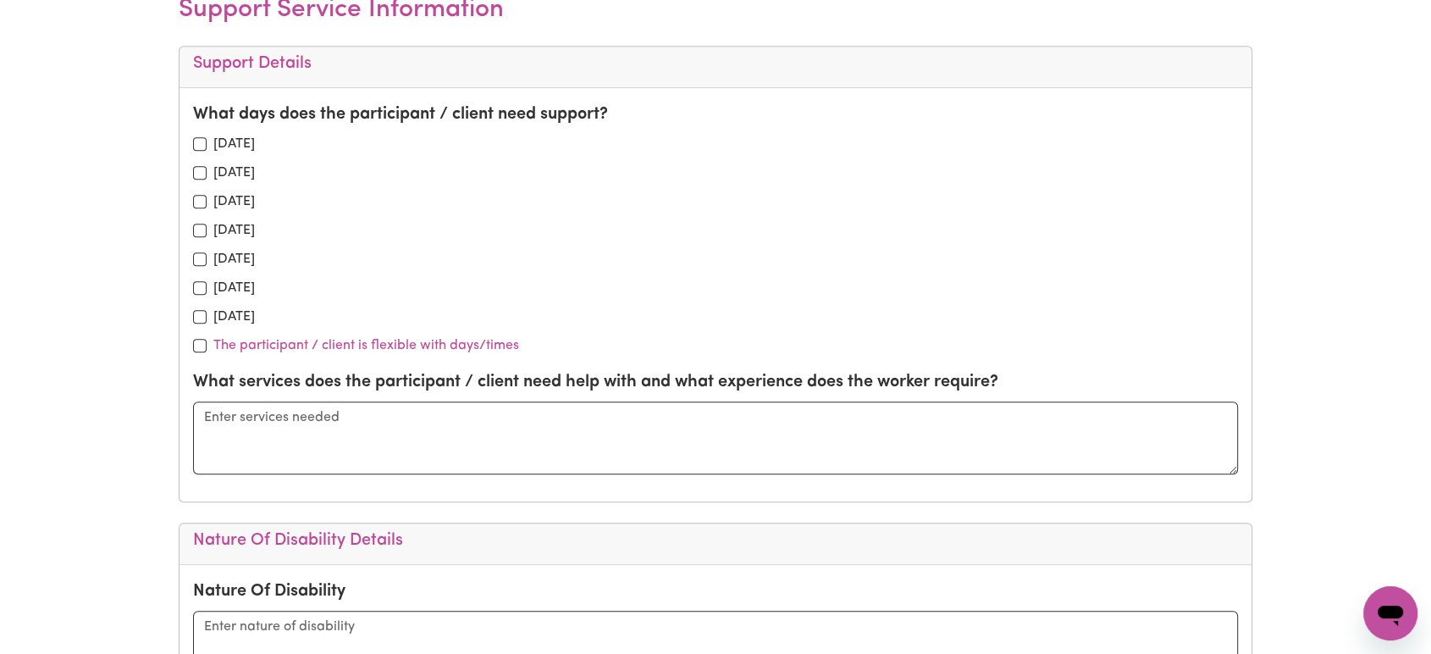
scroll to position [1223, 0]
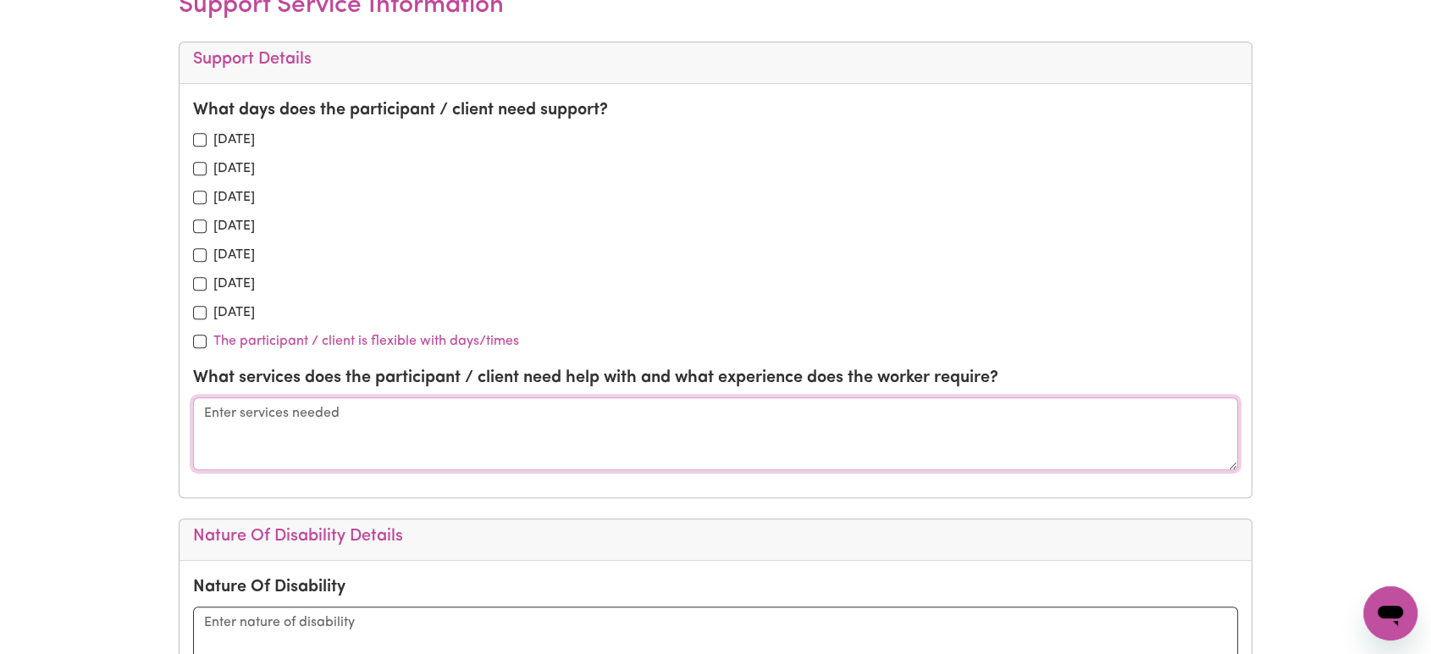
click at [473, 424] on textarea at bounding box center [715, 433] width 1045 height 73
click at [473, 424] on textarea "To enrich screen reader interactions, please activate Accessibility in Grammarl…" at bounding box center [715, 433] width 1045 height 73
click at [299, 423] on textarea "To enrich screen reader interactions, please activate Accessibility in Grammarl…" at bounding box center [715, 433] width 1045 height 73
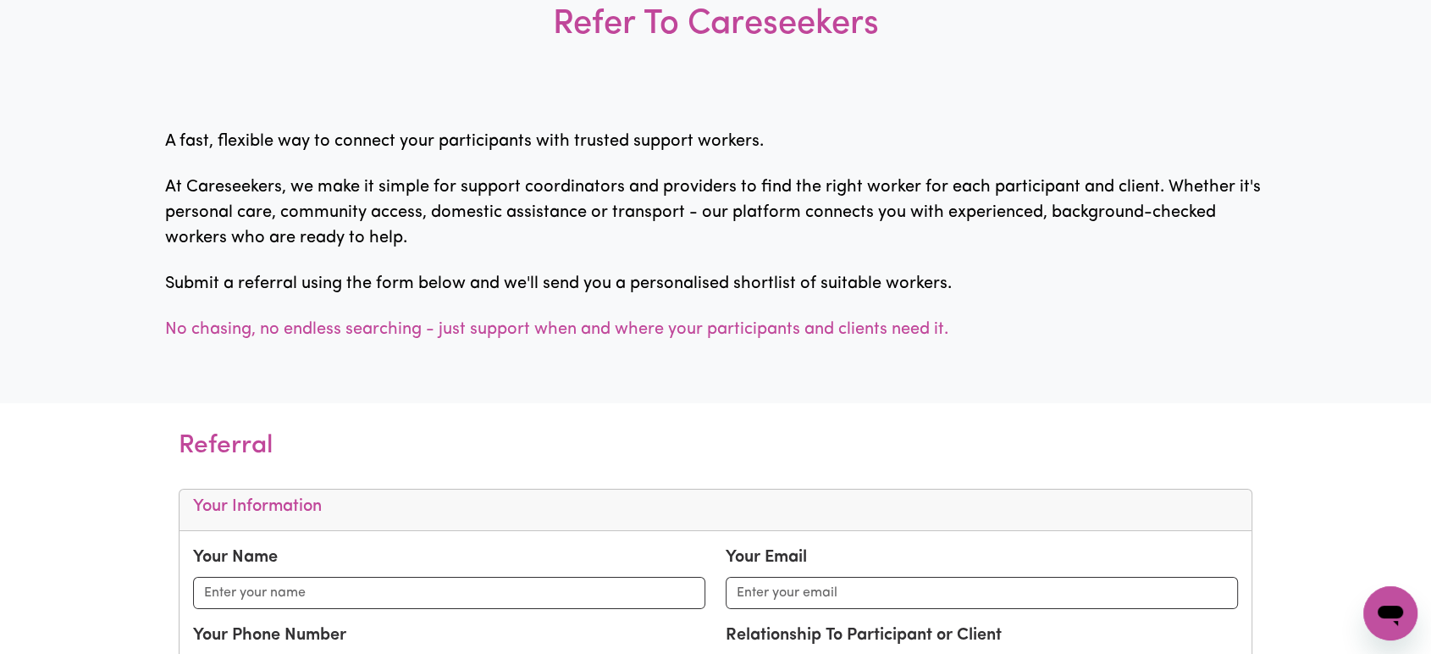
scroll to position [0, 0]
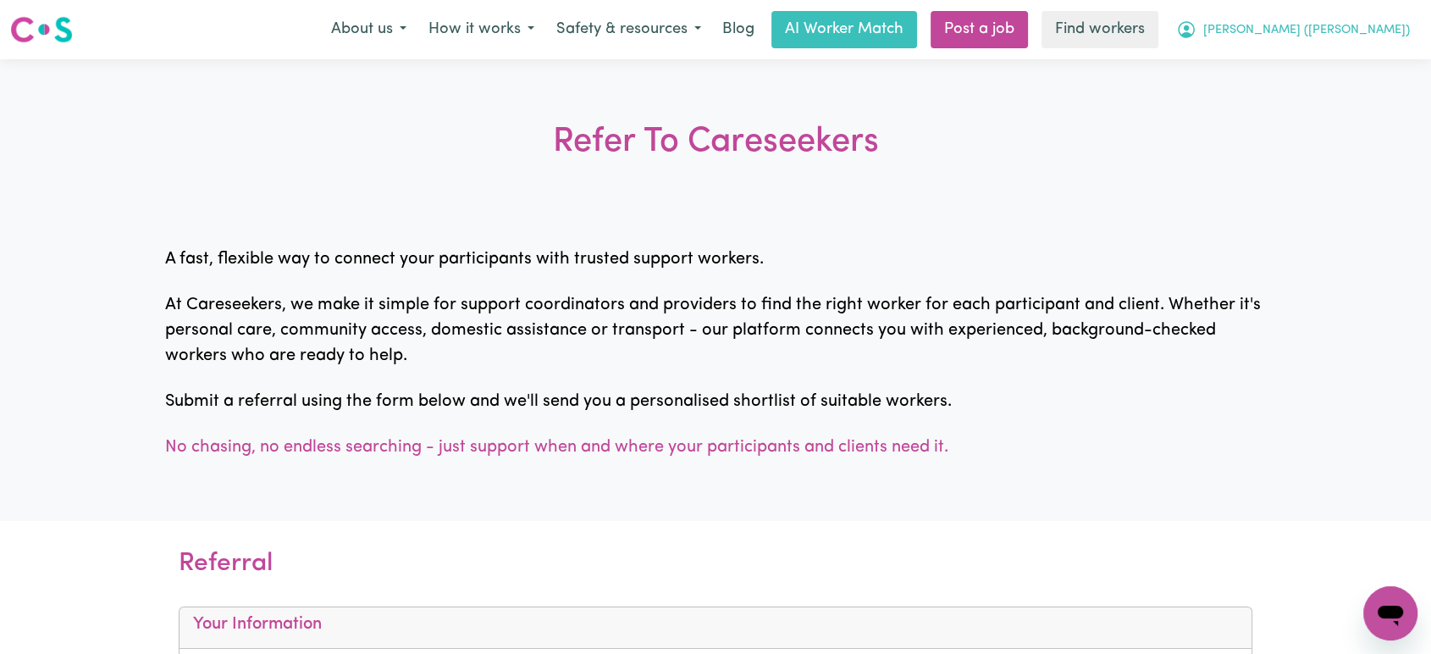
click at [1389, 35] on span "[PERSON_NAME] ([PERSON_NAME])" at bounding box center [1307, 30] width 207 height 19
click at [1375, 100] on link "Logout" at bounding box center [1354, 97] width 134 height 32
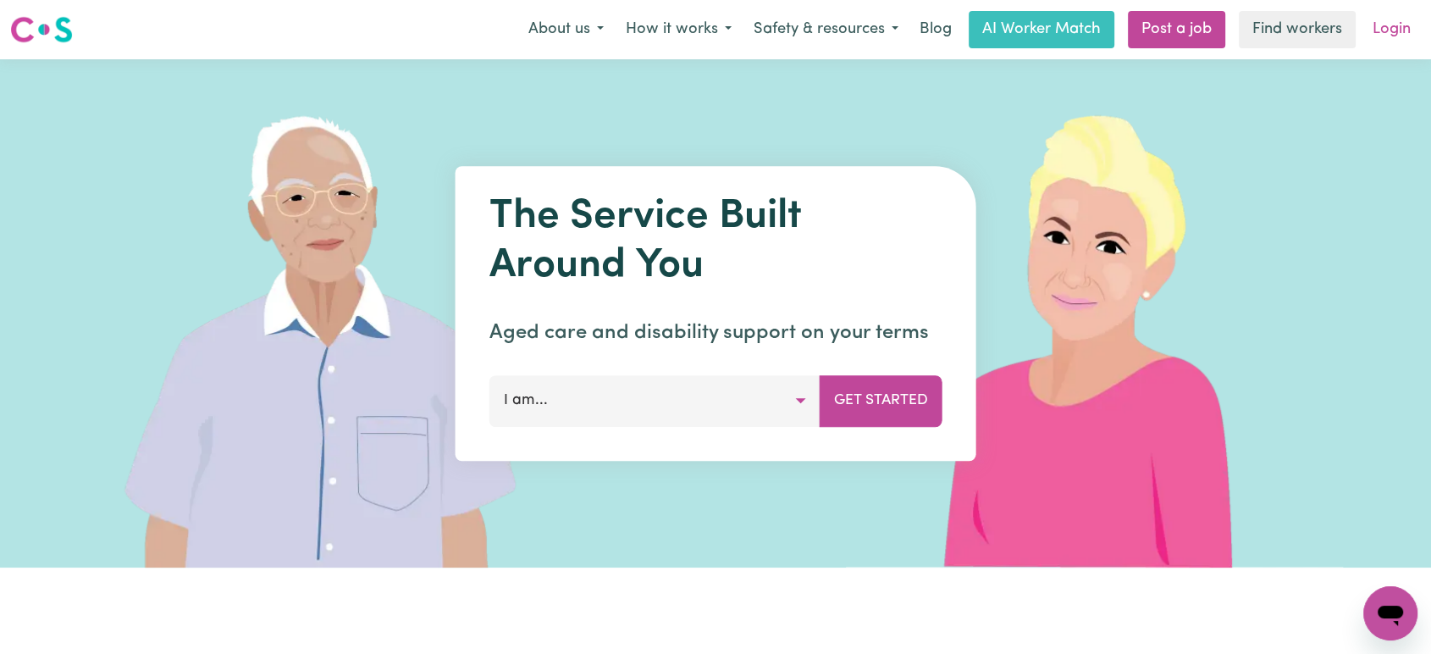
click at [1399, 31] on link "Login" at bounding box center [1392, 29] width 58 height 37
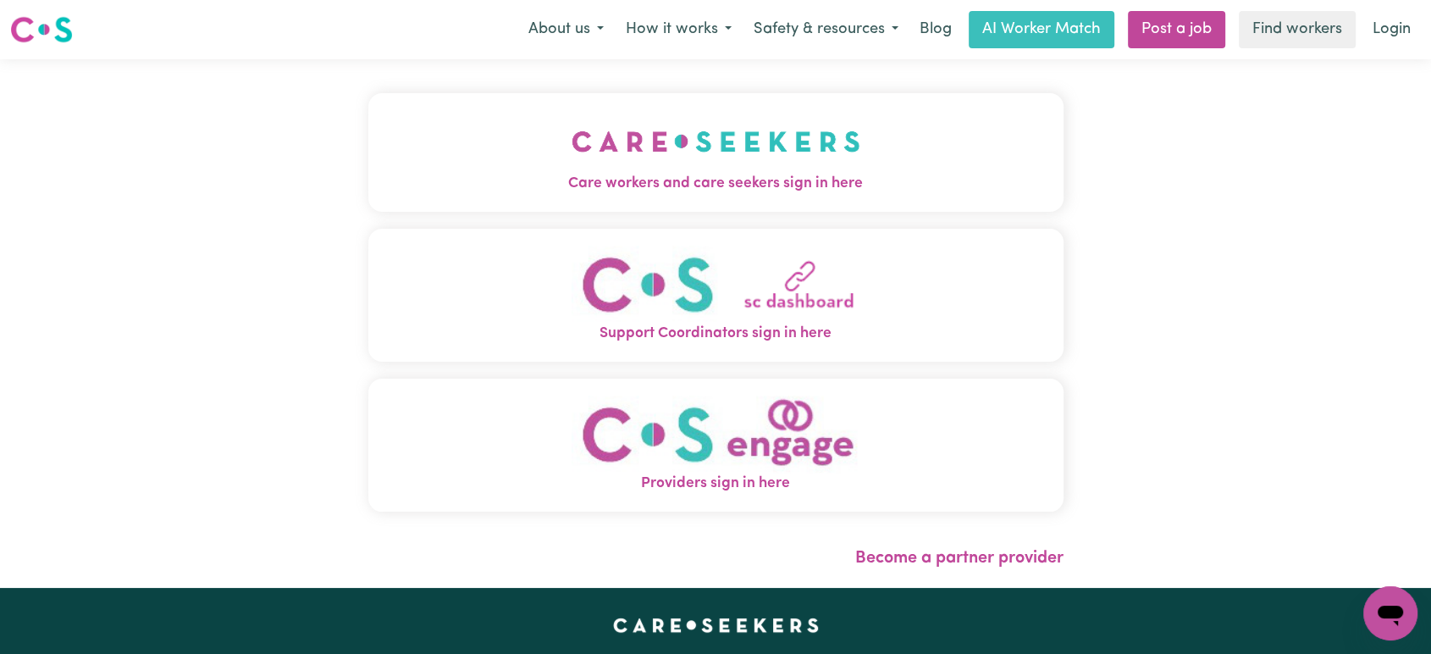
click at [739, 195] on button "Care workers and care seekers sign in here" at bounding box center [715, 152] width 695 height 119
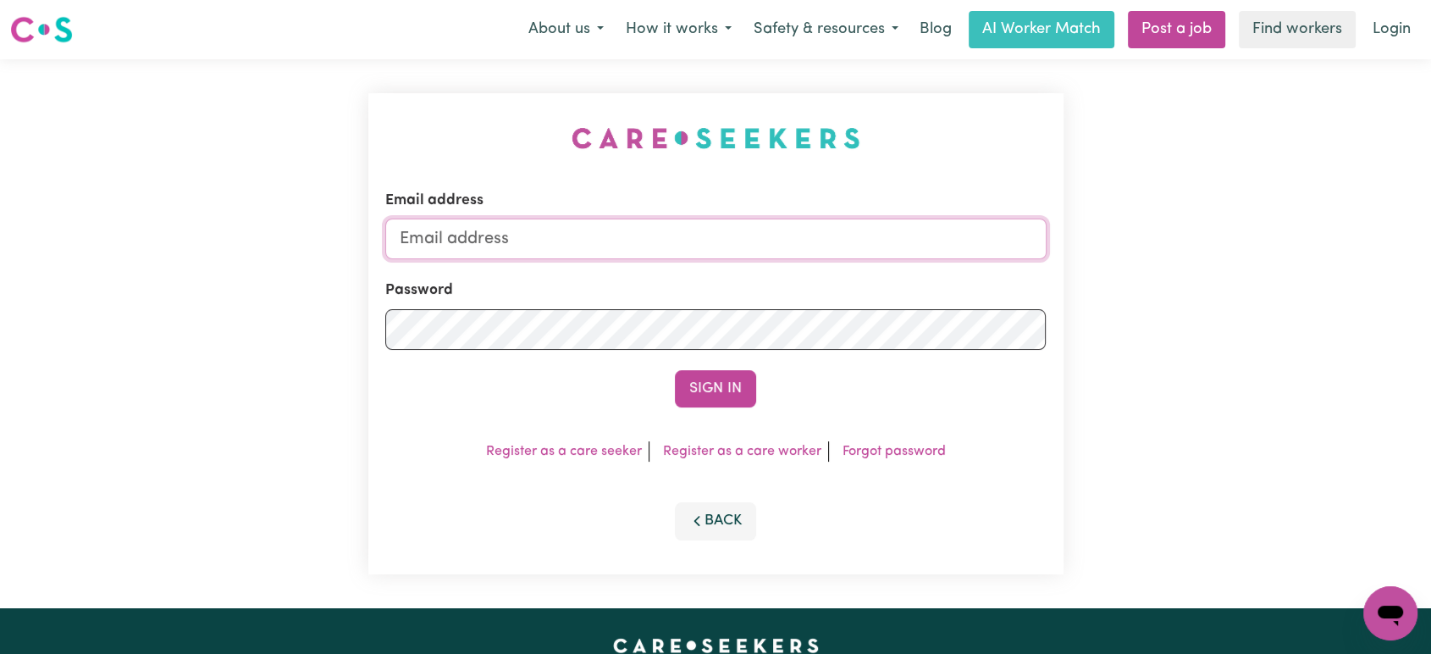
type input "[PERSON_NAME][EMAIL_ADDRESS][DOMAIN_NAME]"
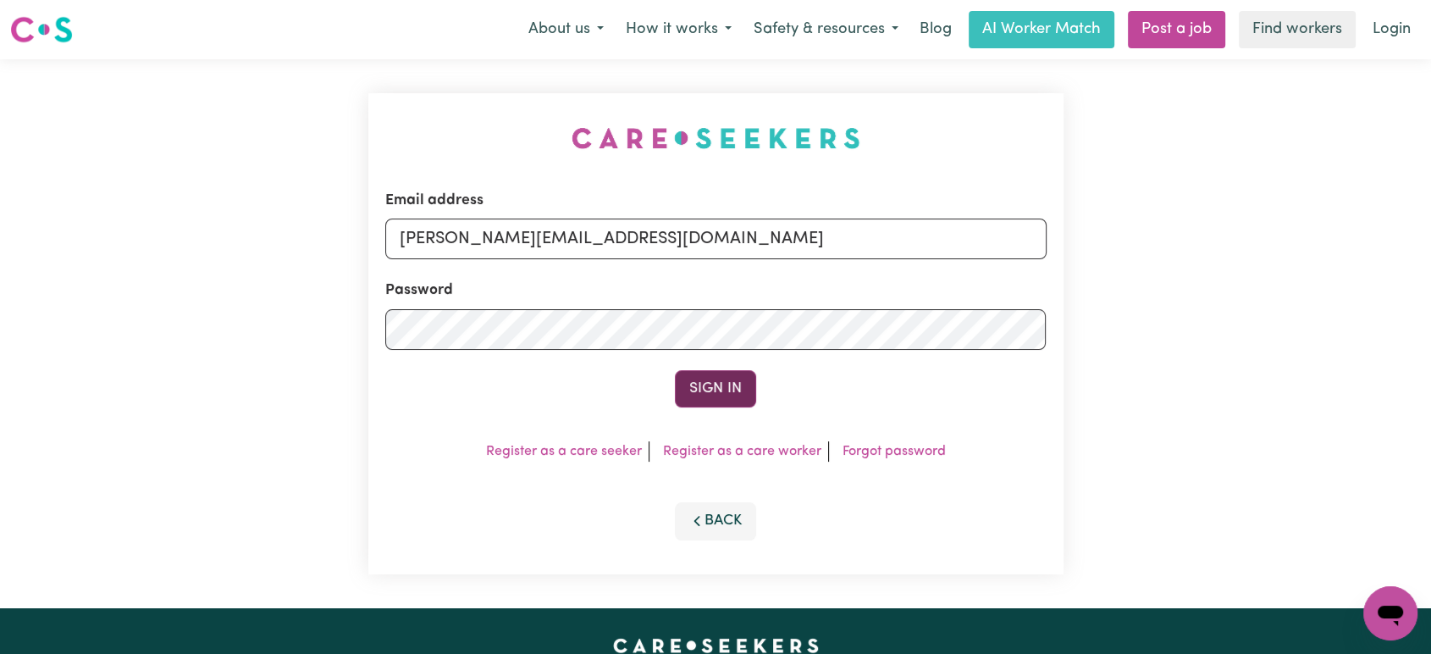
click at [724, 371] on button "Sign In" at bounding box center [715, 388] width 81 height 37
